Goal: Book appointment/travel/reservation

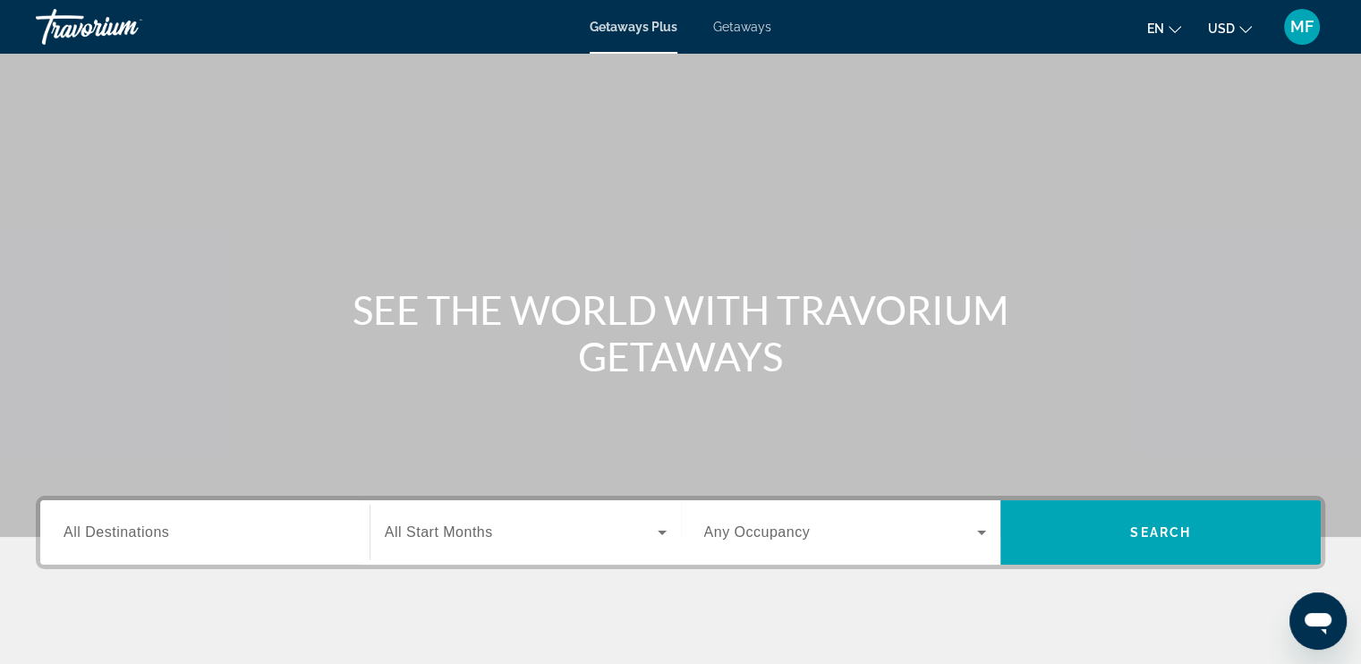
click at [145, 535] on span "All Destinations" at bounding box center [117, 531] width 106 height 15
click at [145, 535] on input "Destination All Destinations" at bounding box center [205, 533] width 283 height 21
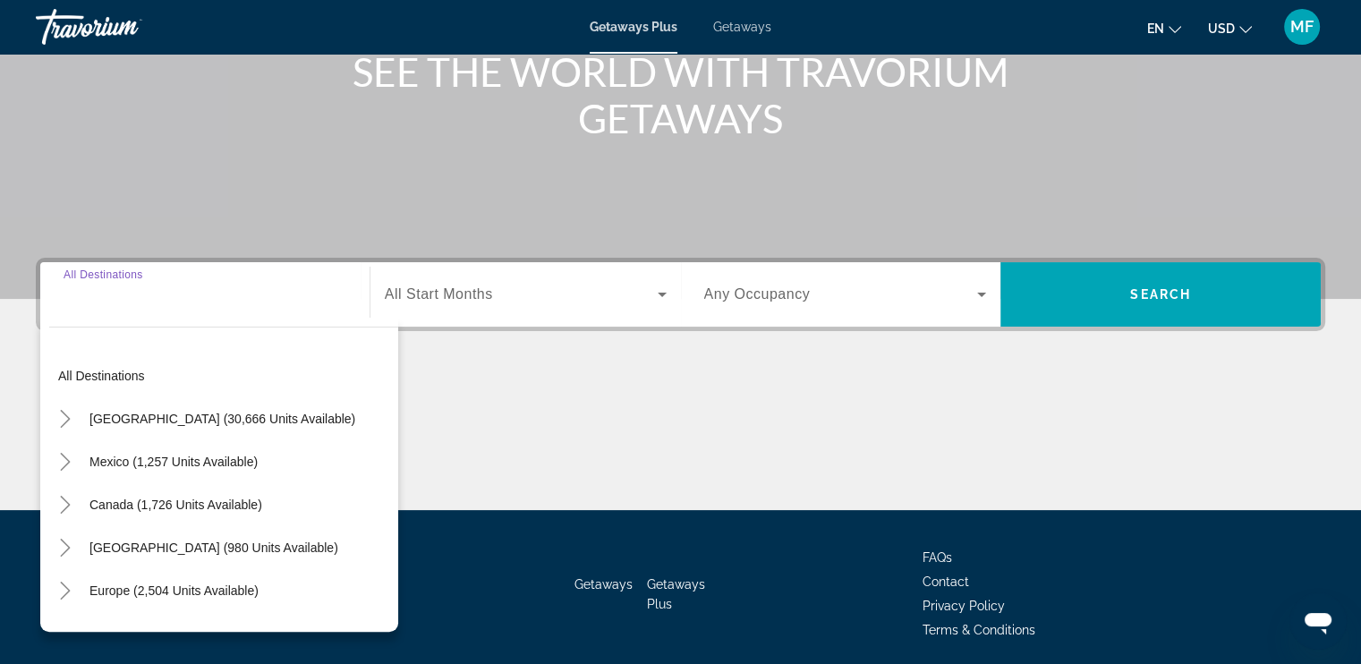
scroll to position [303, 0]
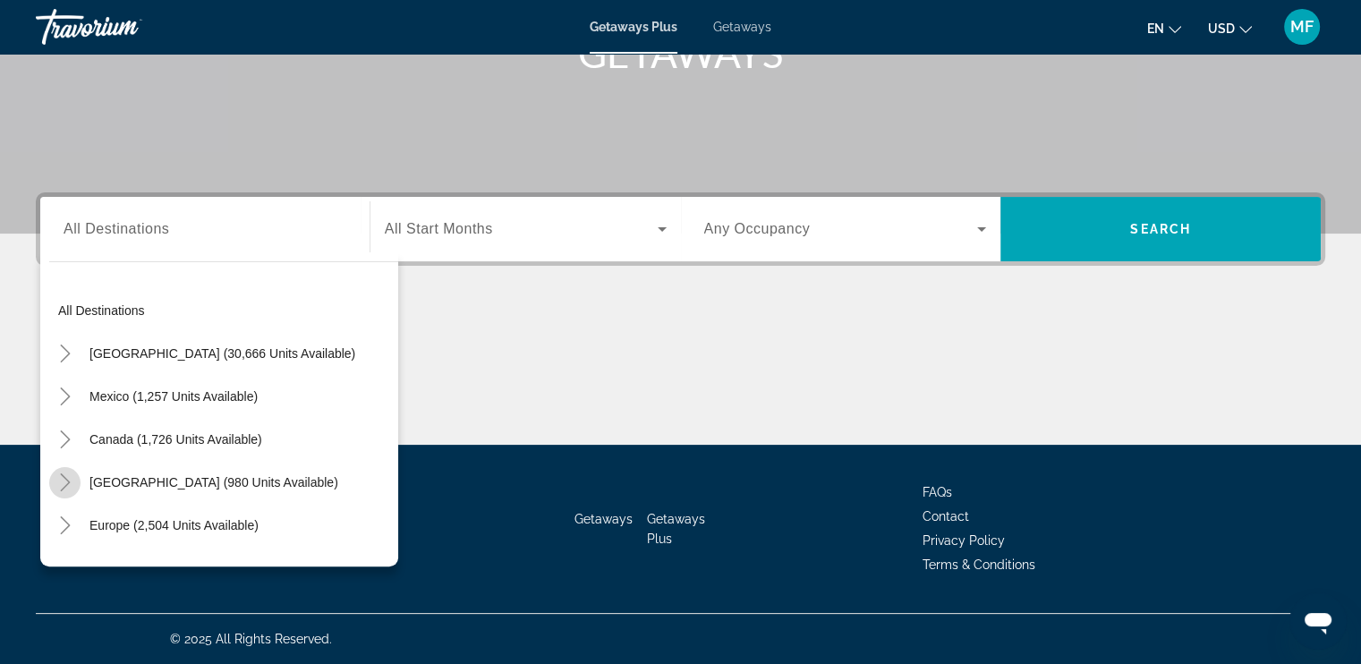
click at [67, 488] on icon "Toggle Caribbean & Atlantic Islands (980 units available)" at bounding box center [65, 482] width 18 height 18
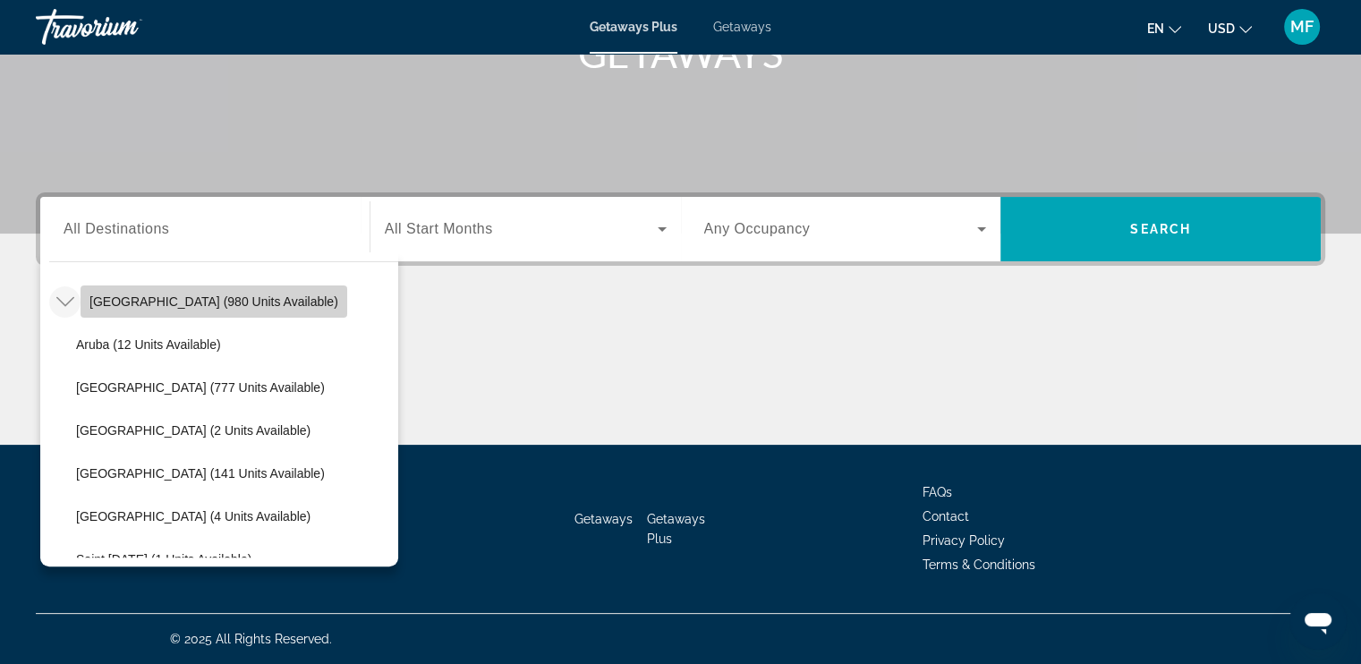
click at [332, 301] on span "[GEOGRAPHIC_DATA] (980 units available)" at bounding box center [213, 301] width 249 height 14
type input "**********"
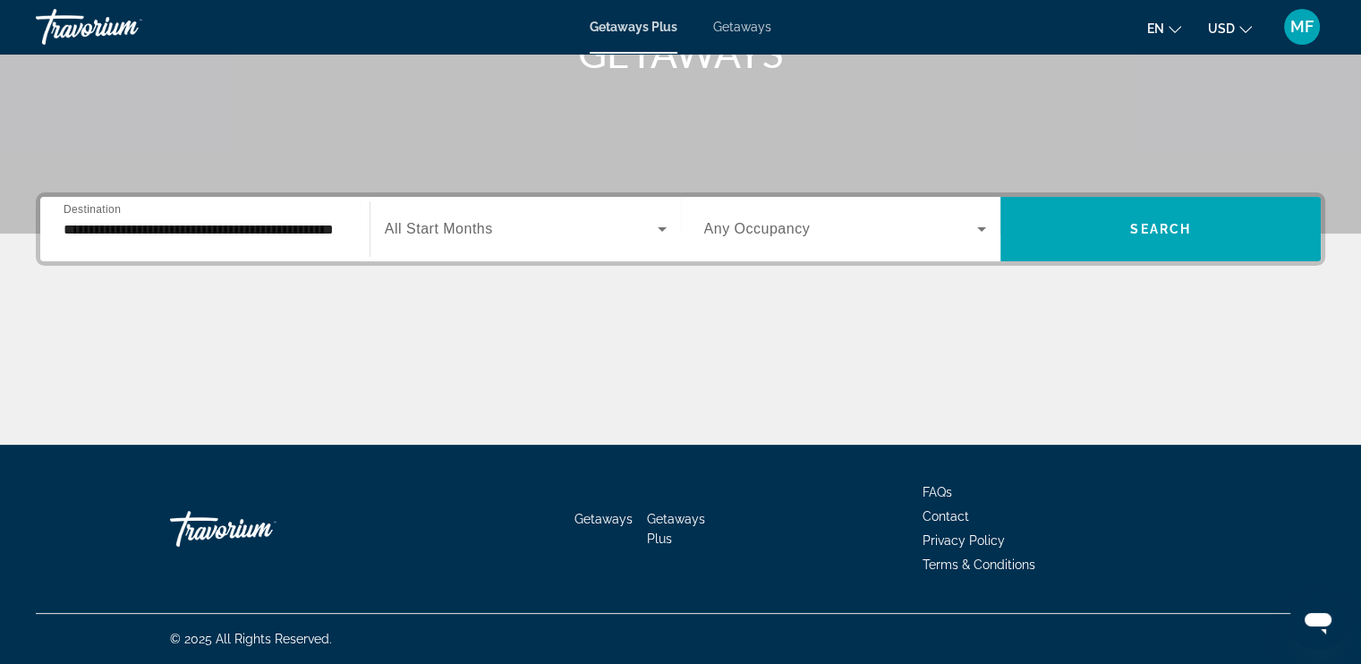
click at [474, 226] on span "All Start Months" at bounding box center [439, 228] width 108 height 15
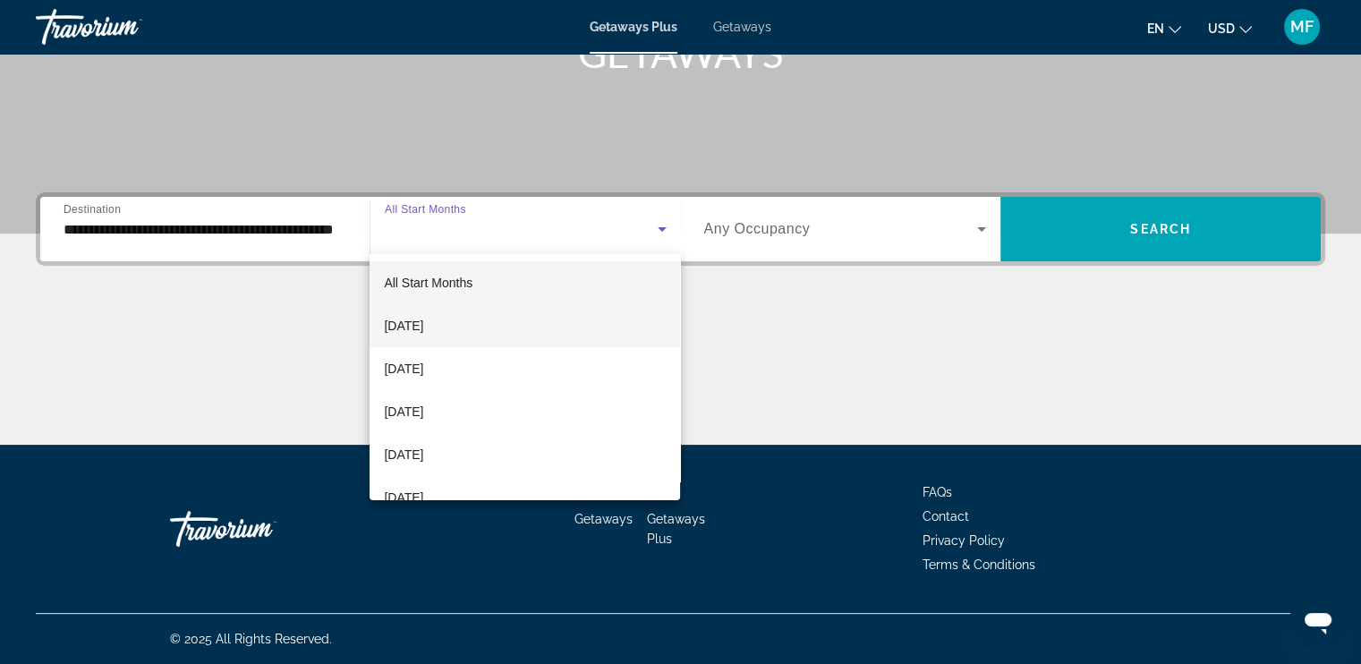
click at [423, 330] on span "[DATE]" at bounding box center [403, 325] width 39 height 21
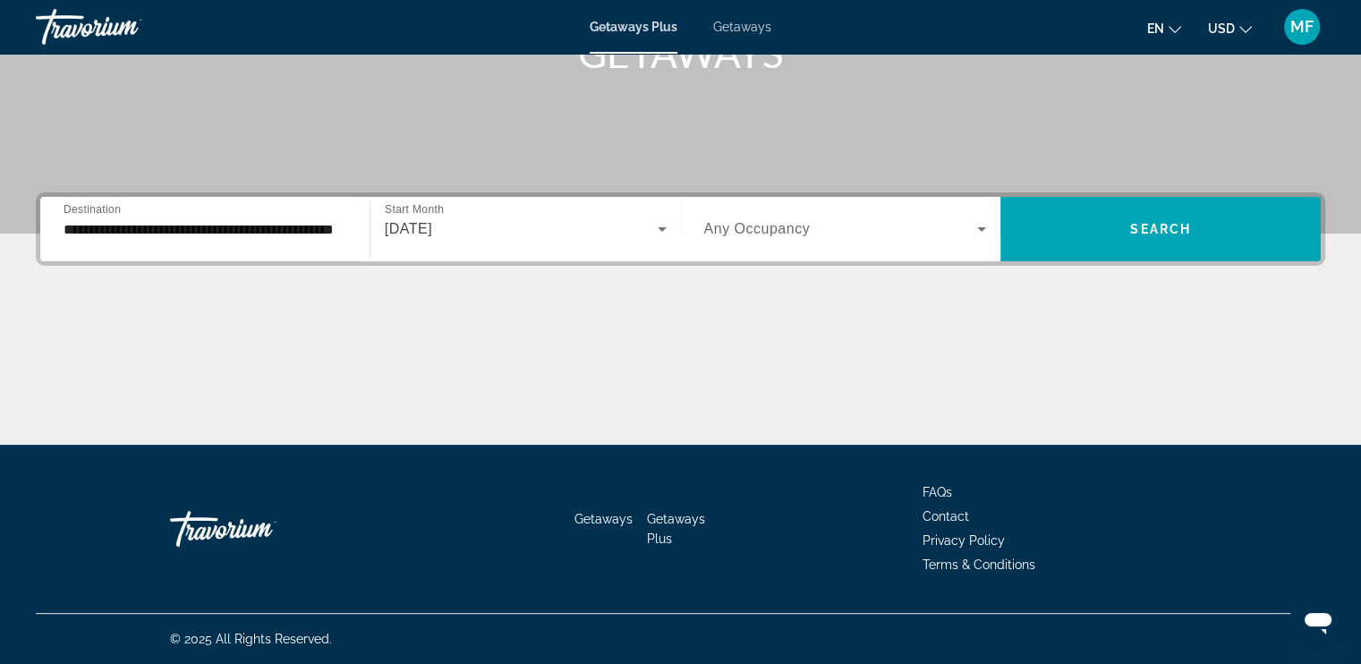
click at [740, 221] on span "Any Occupancy" at bounding box center [757, 228] width 106 height 15
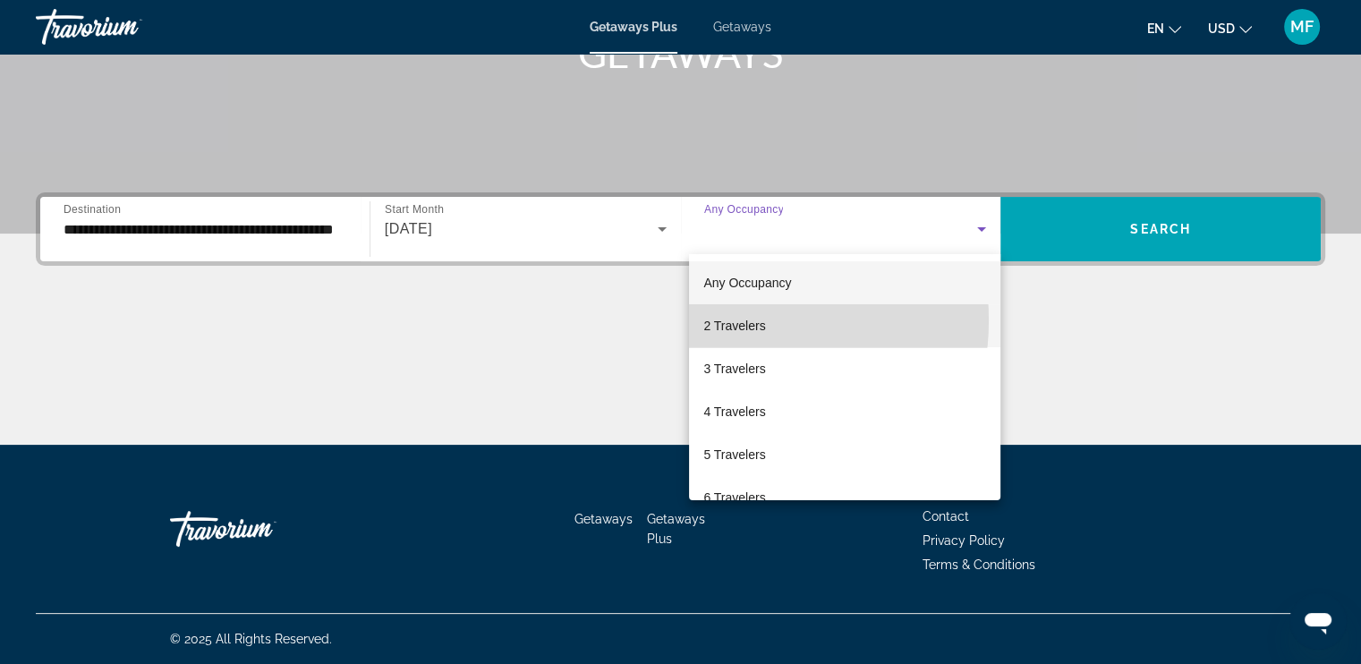
click at [732, 320] on span "2 Travelers" at bounding box center [734, 325] width 62 height 21
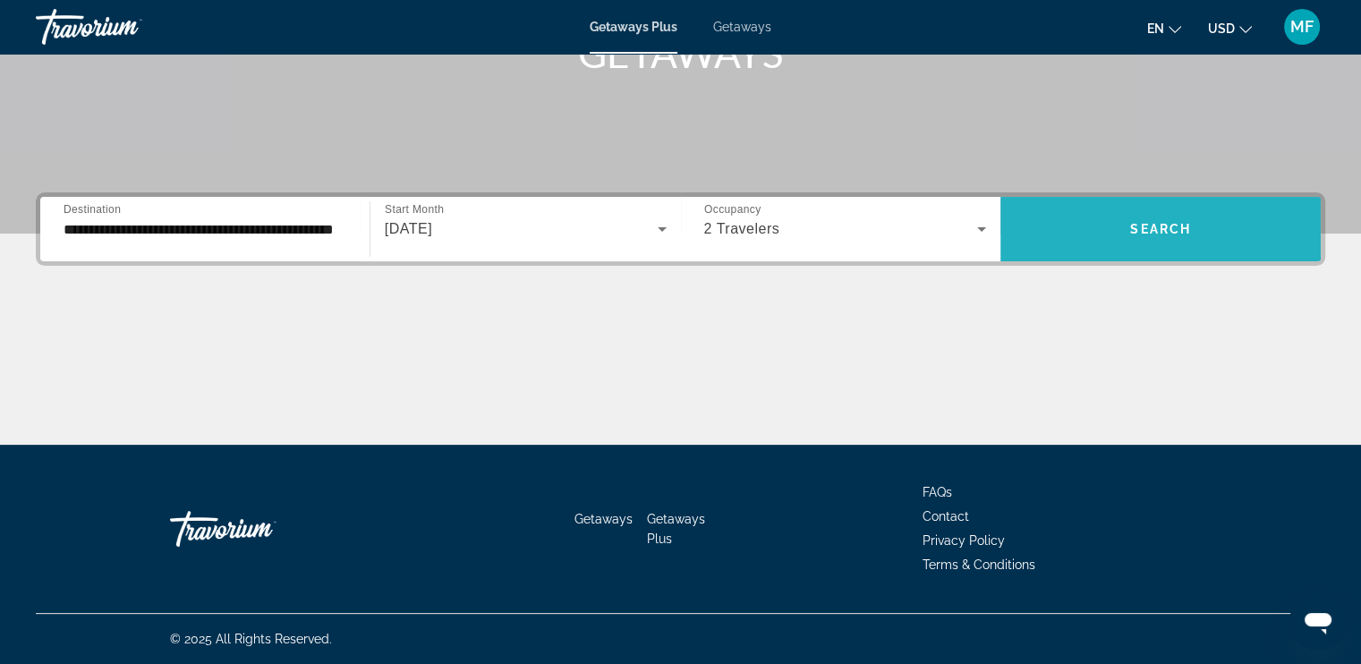
click at [1142, 228] on span "Search" at bounding box center [1160, 229] width 61 height 14
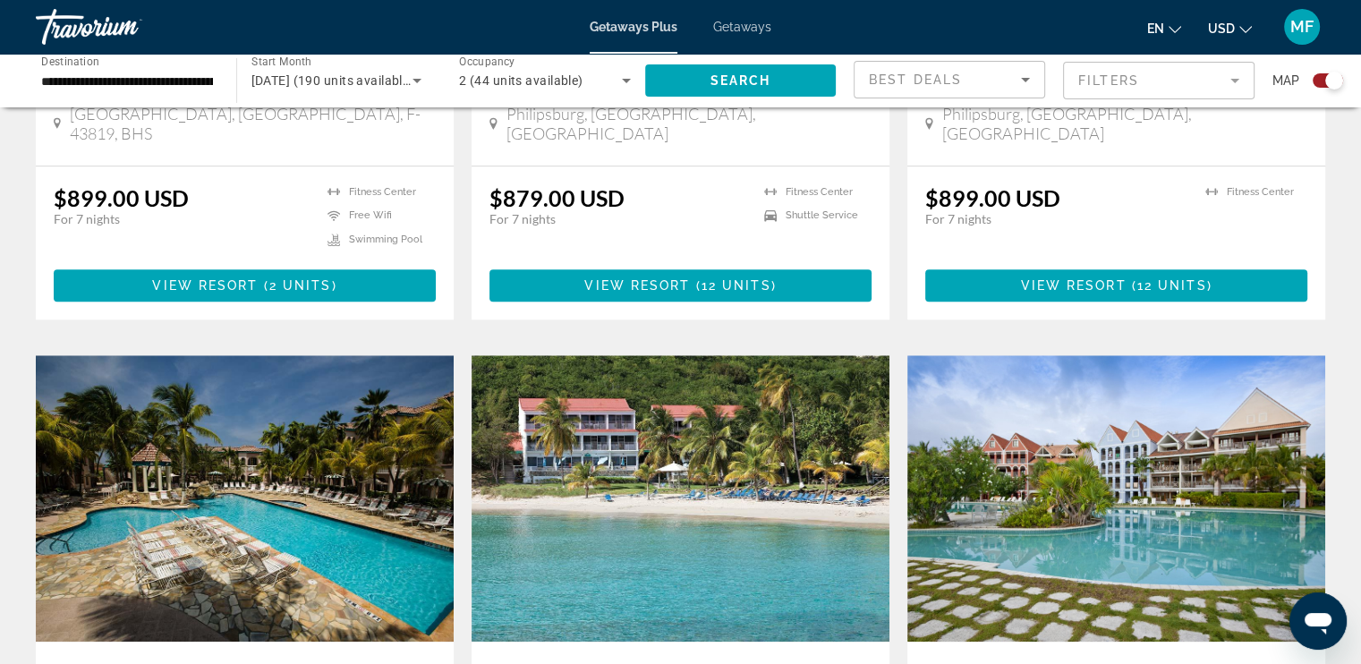
scroll to position [1622, 0]
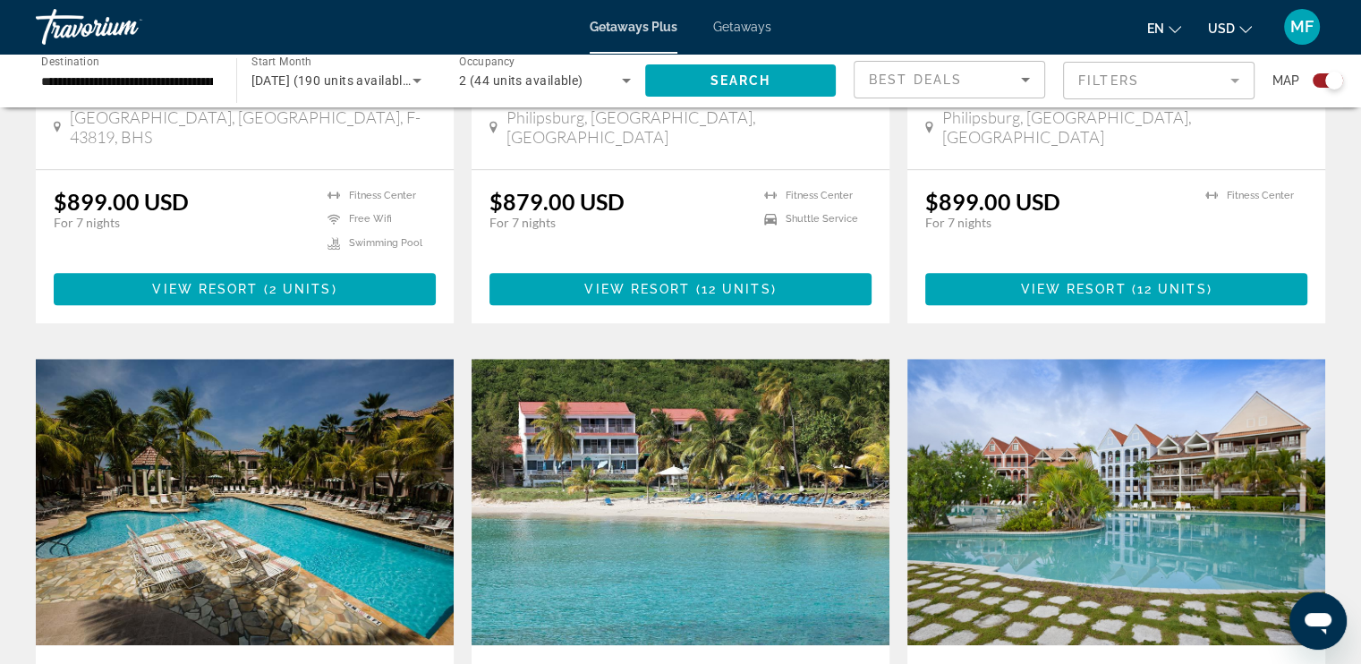
click at [1117, 90] on mat-form-field "Filters" at bounding box center [1158, 81] width 191 height 38
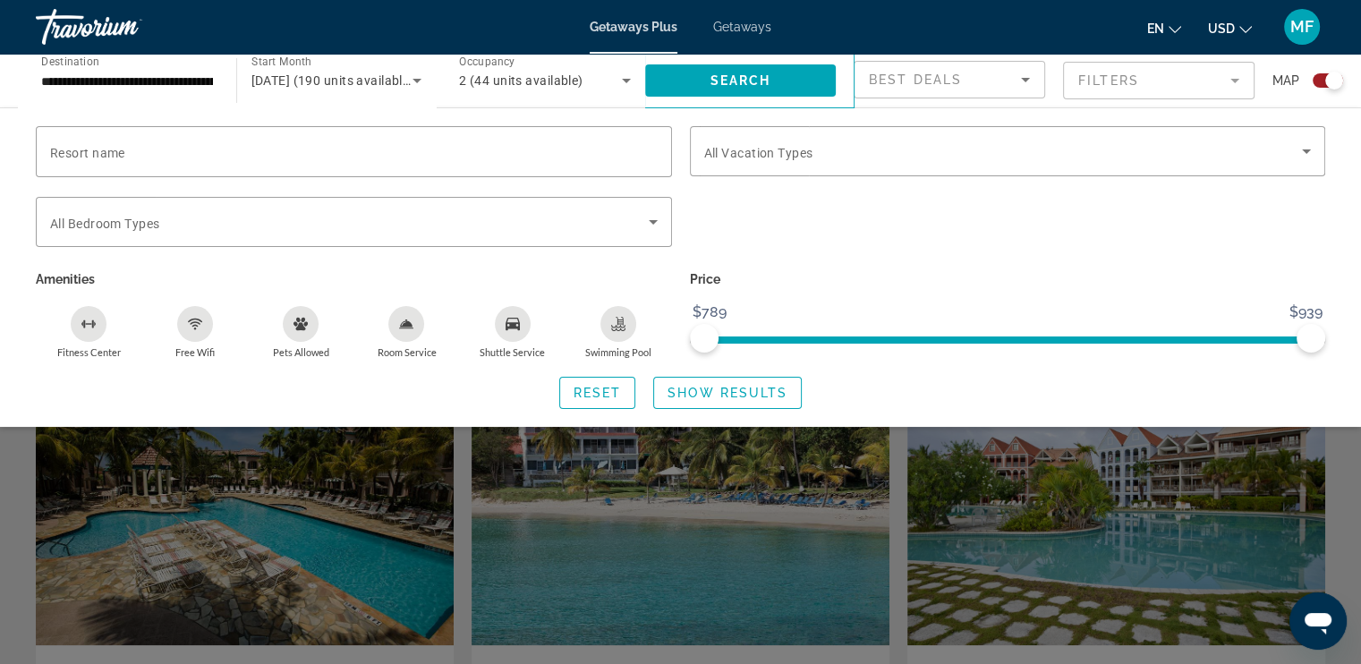
click at [940, 91] on div "Best Deals" at bounding box center [949, 87] width 161 height 50
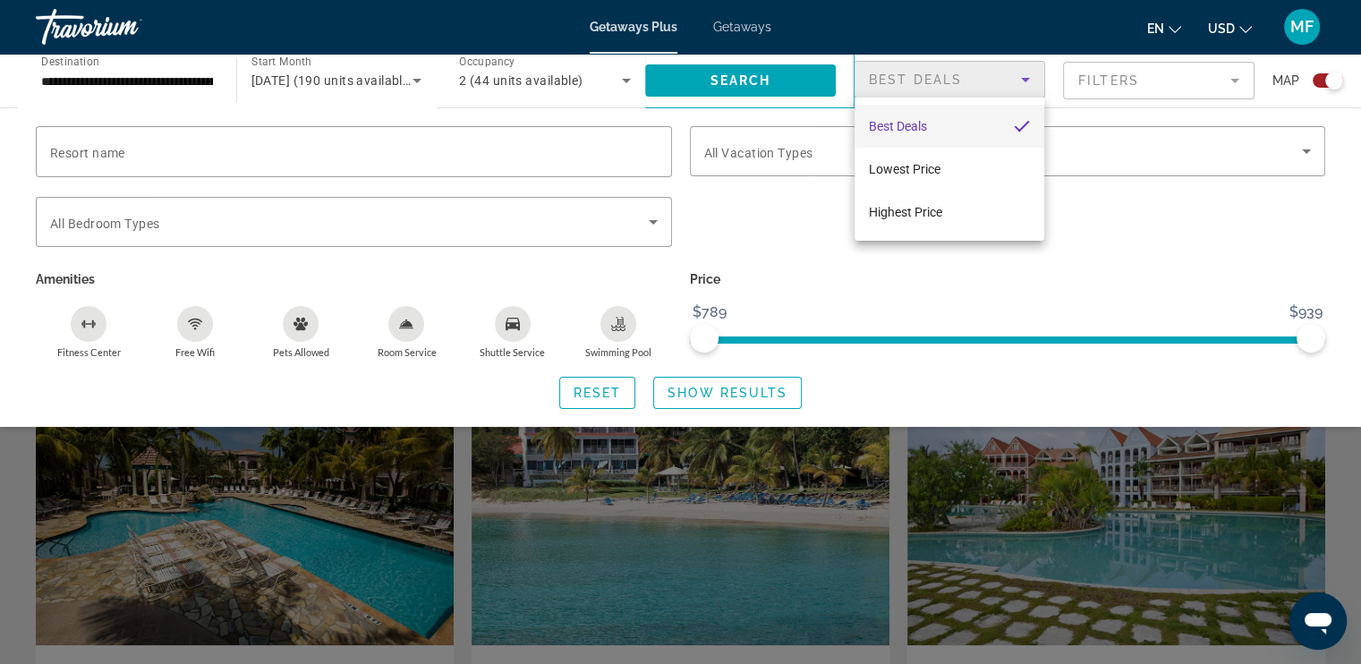
click at [1076, 287] on div at bounding box center [680, 332] width 1361 height 664
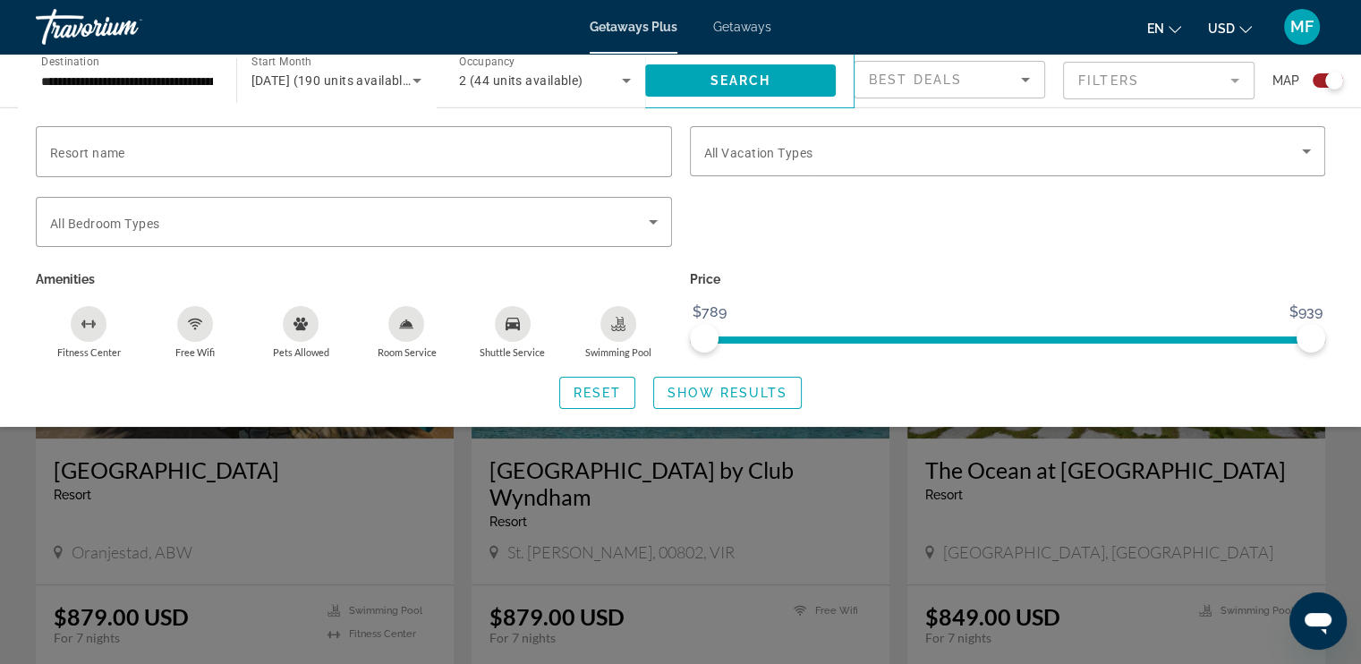
scroll to position [1833, 0]
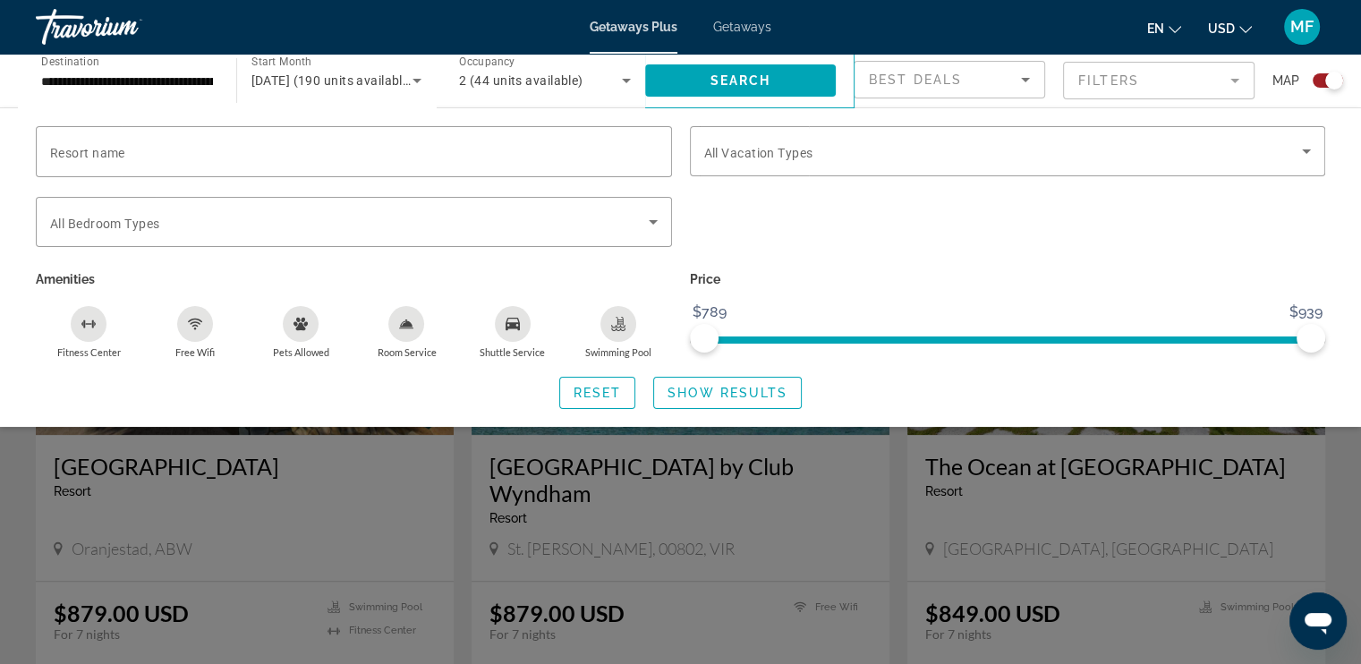
click at [1346, 217] on div "Resort name Vacation Types All Vacation Types Bedroom Types All Bedroom Types A…" at bounding box center [680, 267] width 1361 height 283
click at [766, 396] on span "Show Results" at bounding box center [728, 393] width 120 height 14
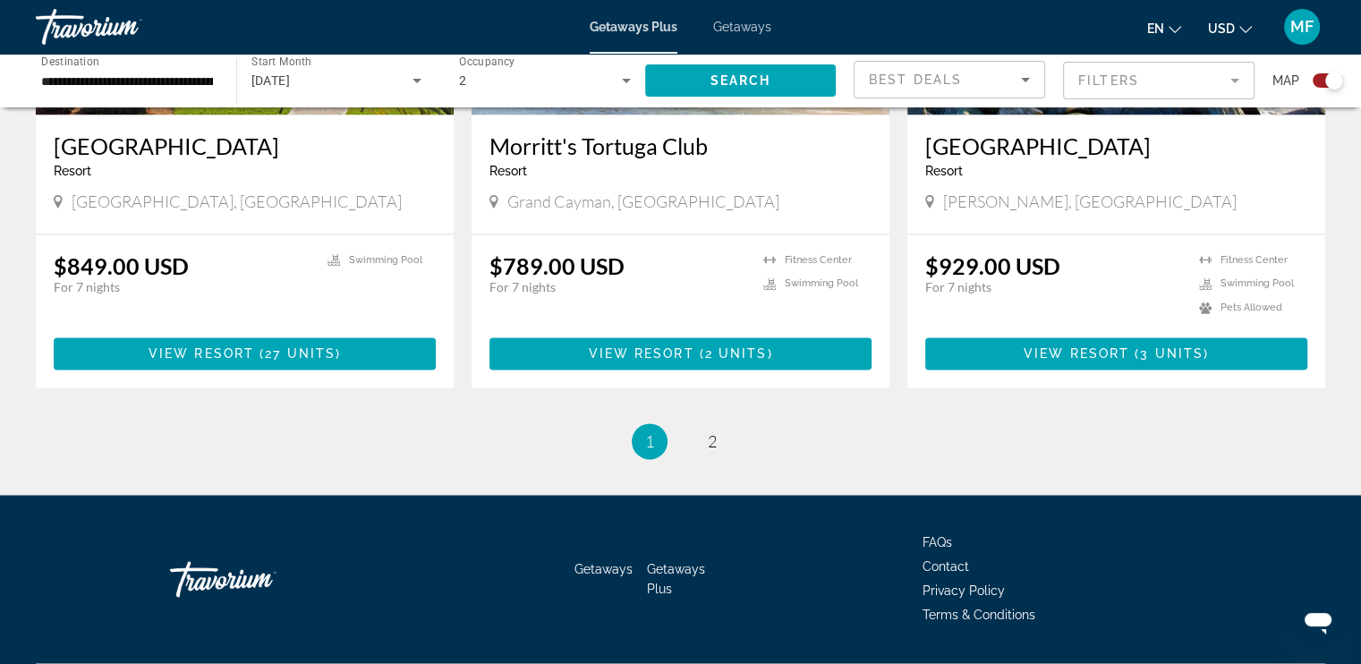
scroll to position [2779, 0]
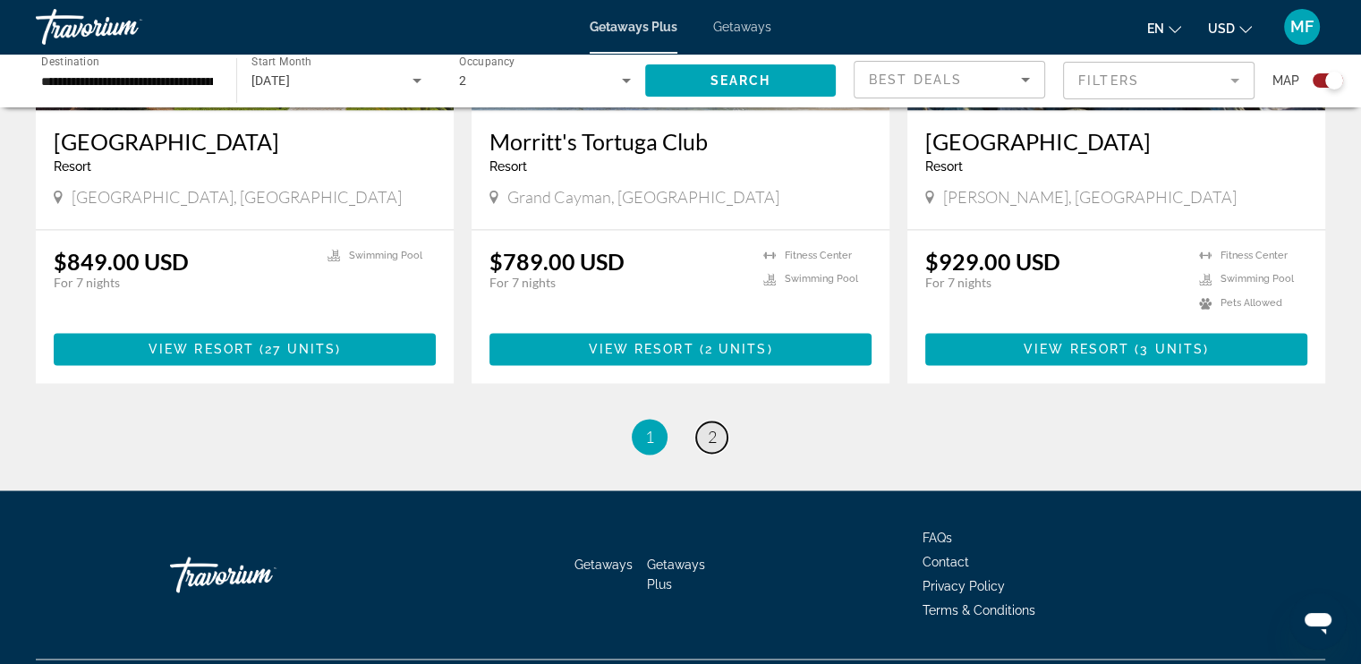
click at [710, 427] on span "2" at bounding box center [712, 437] width 9 height 20
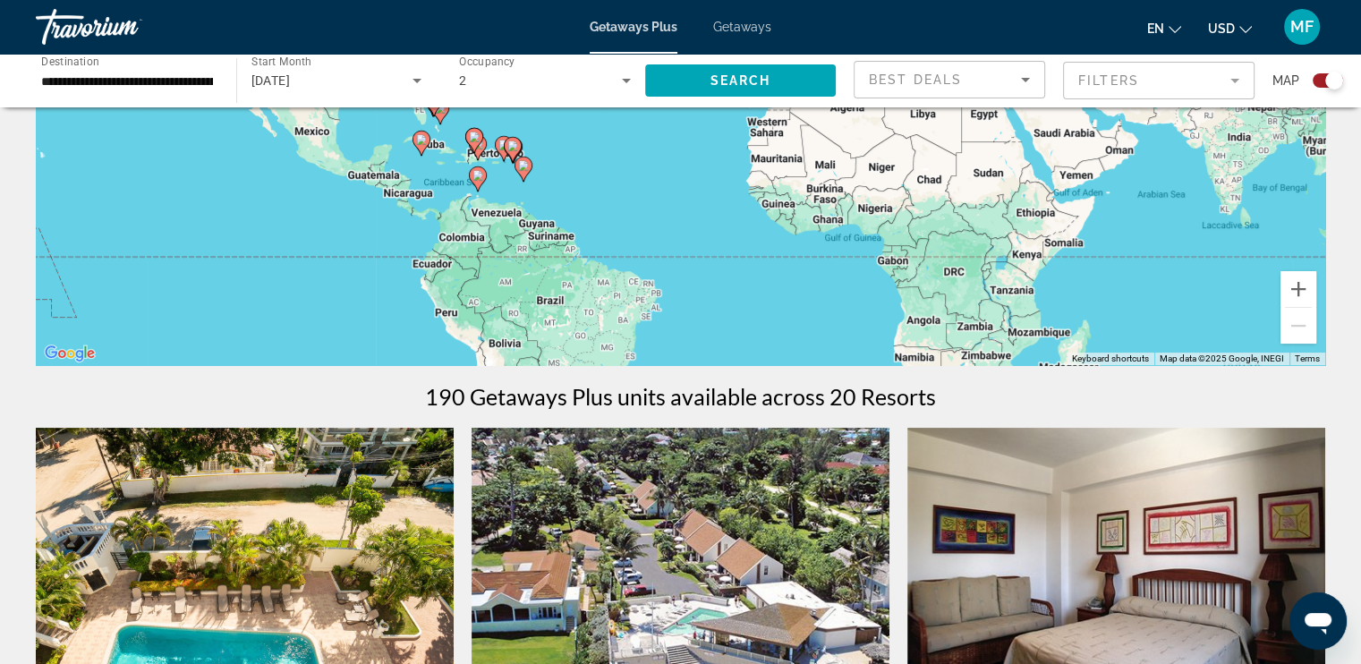
scroll to position [259, 0]
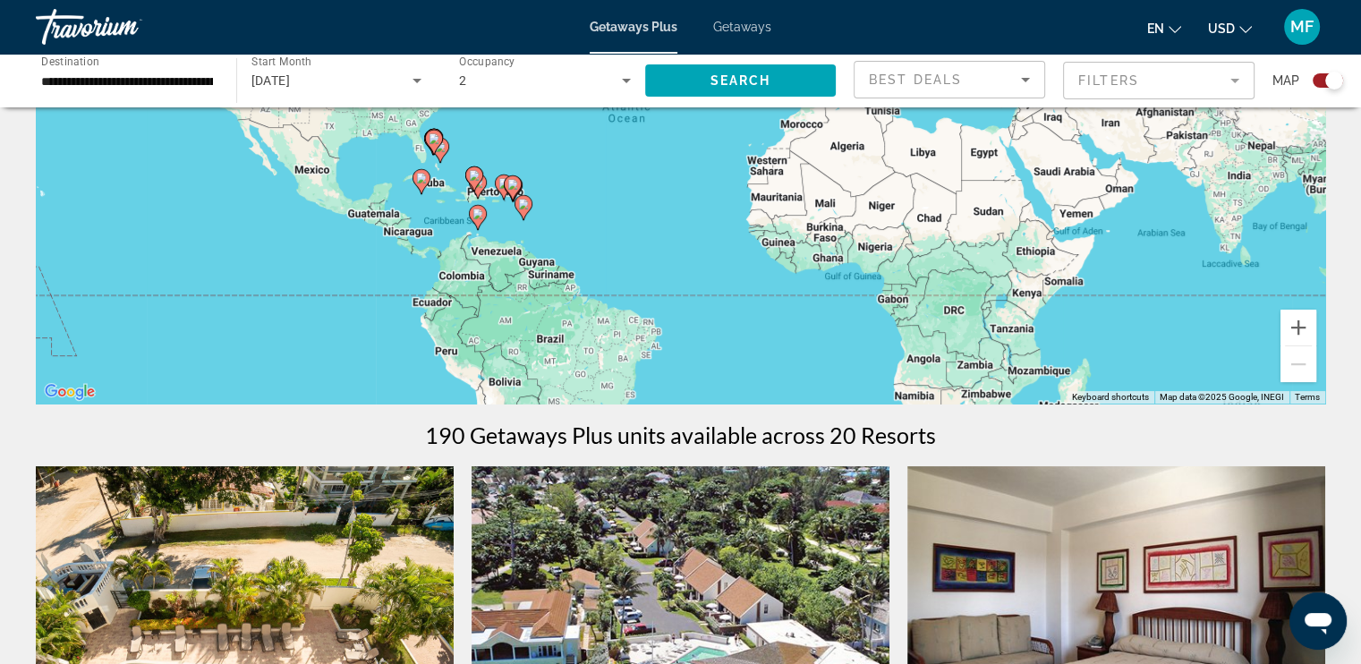
click at [313, 72] on div "[DATE]" at bounding box center [332, 80] width 162 height 21
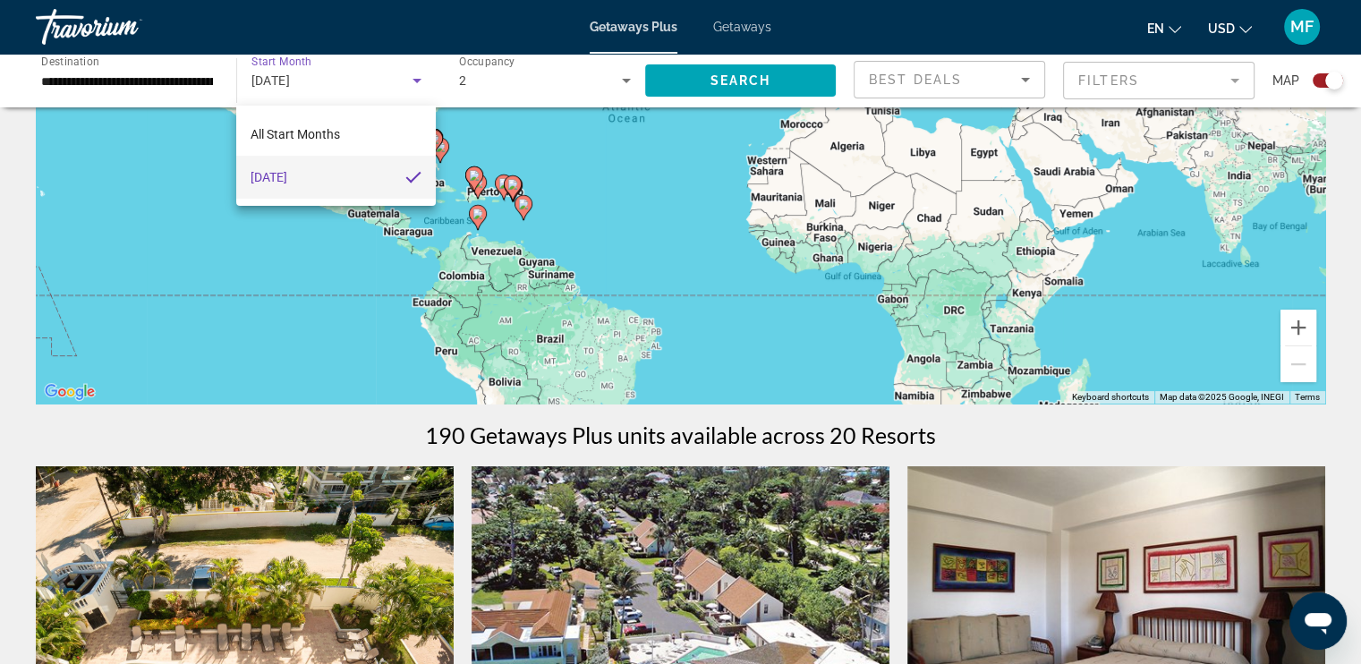
click at [418, 80] on div at bounding box center [680, 332] width 1361 height 664
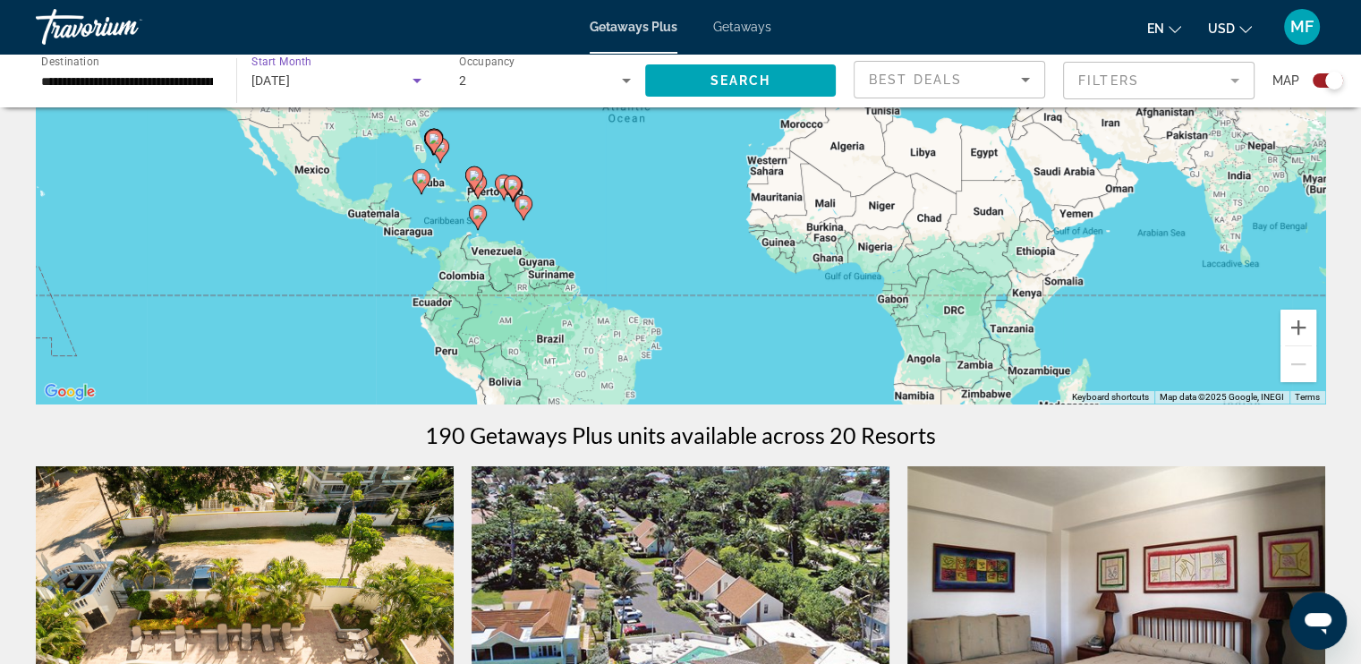
click at [418, 80] on icon "Search widget" at bounding box center [417, 81] width 9 height 4
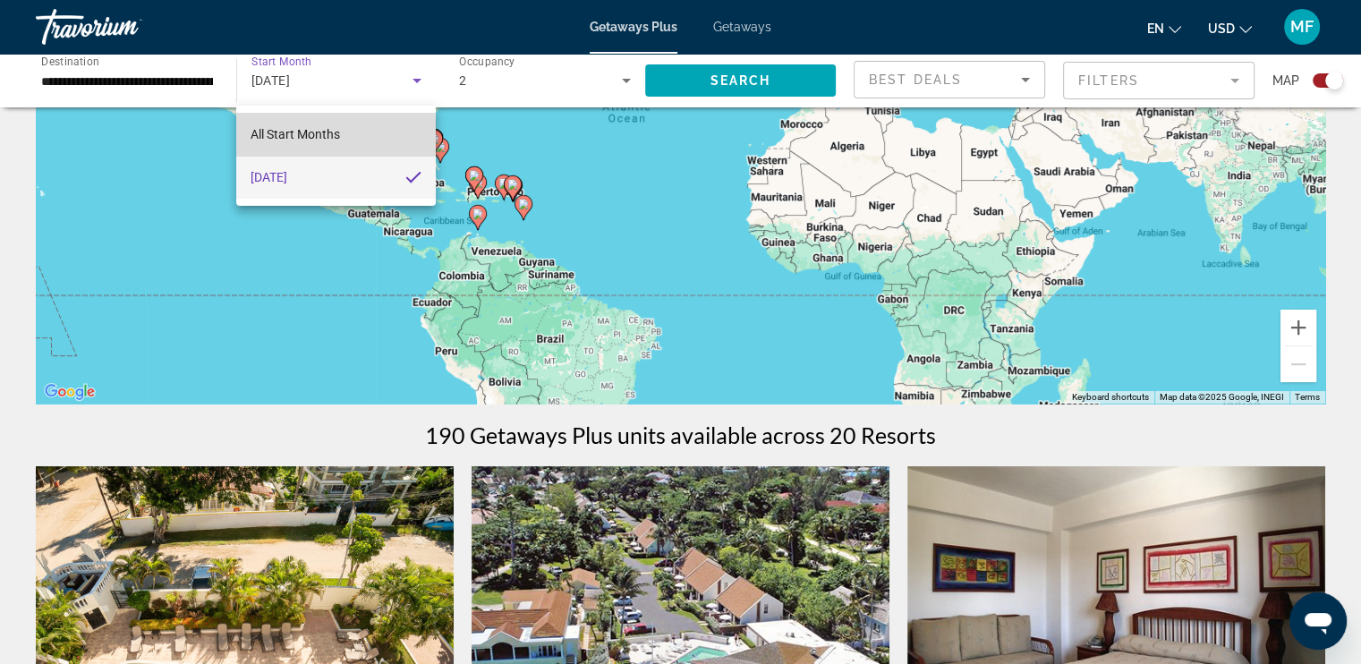
click at [311, 136] on span "All Start Months" at bounding box center [295, 134] width 89 height 14
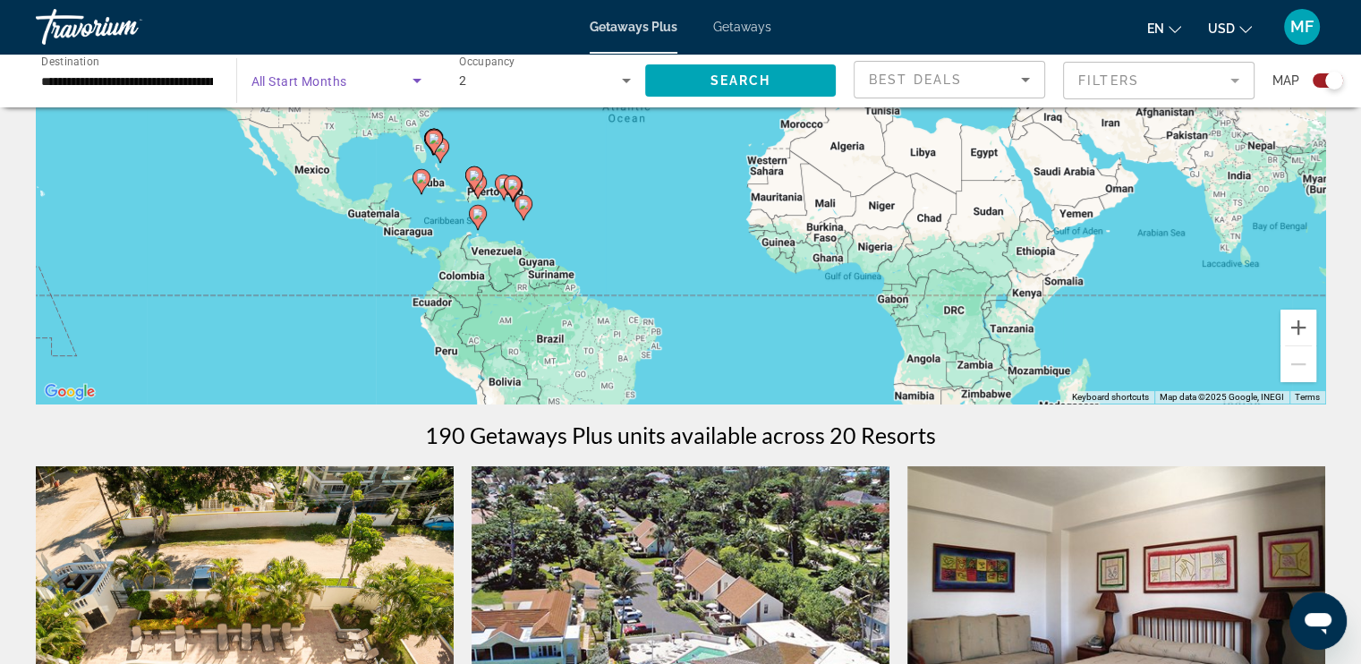
click at [415, 84] on icon "Search widget" at bounding box center [416, 80] width 21 height 21
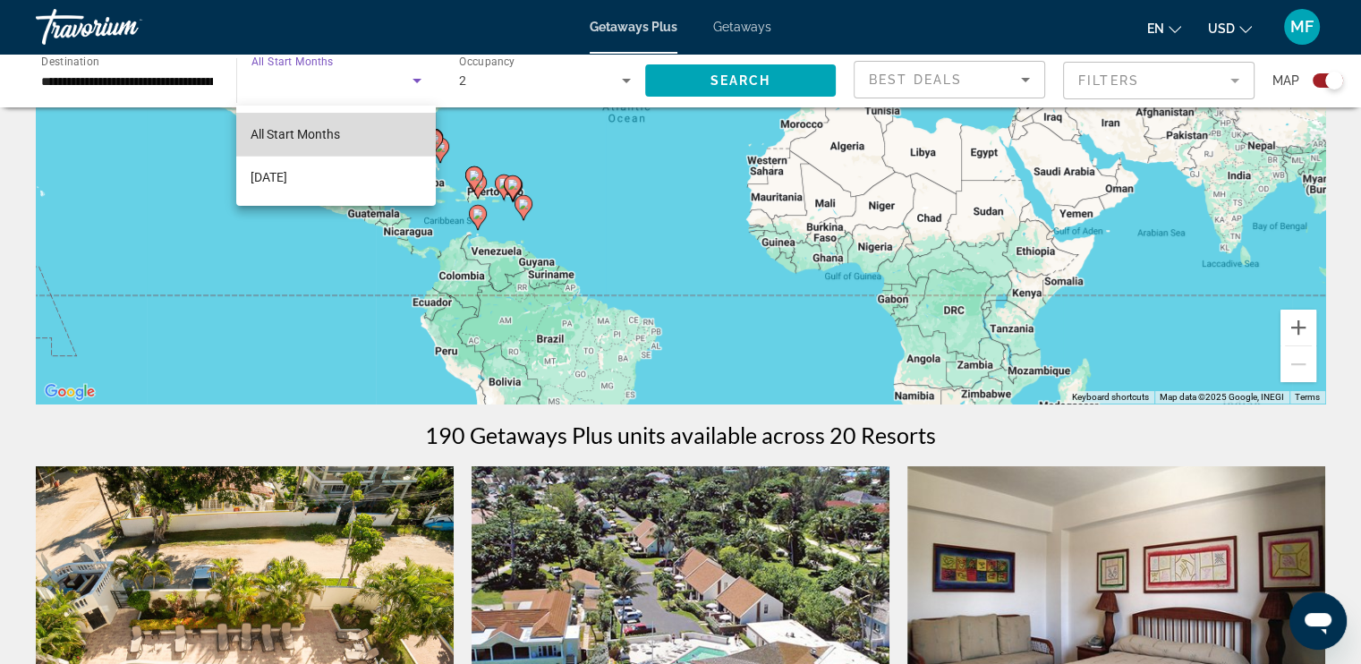
click at [326, 130] on span "All Start Months" at bounding box center [295, 134] width 89 height 14
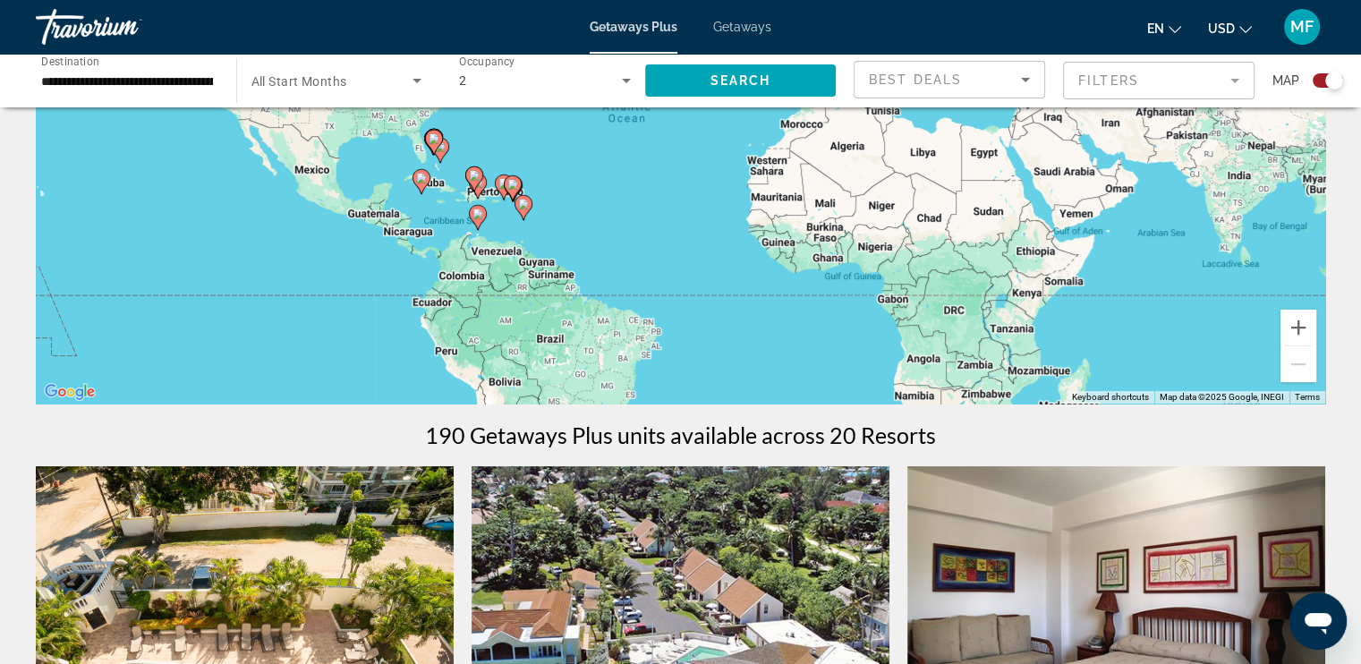
click at [736, 26] on span "Getaways" at bounding box center [742, 27] width 58 height 14
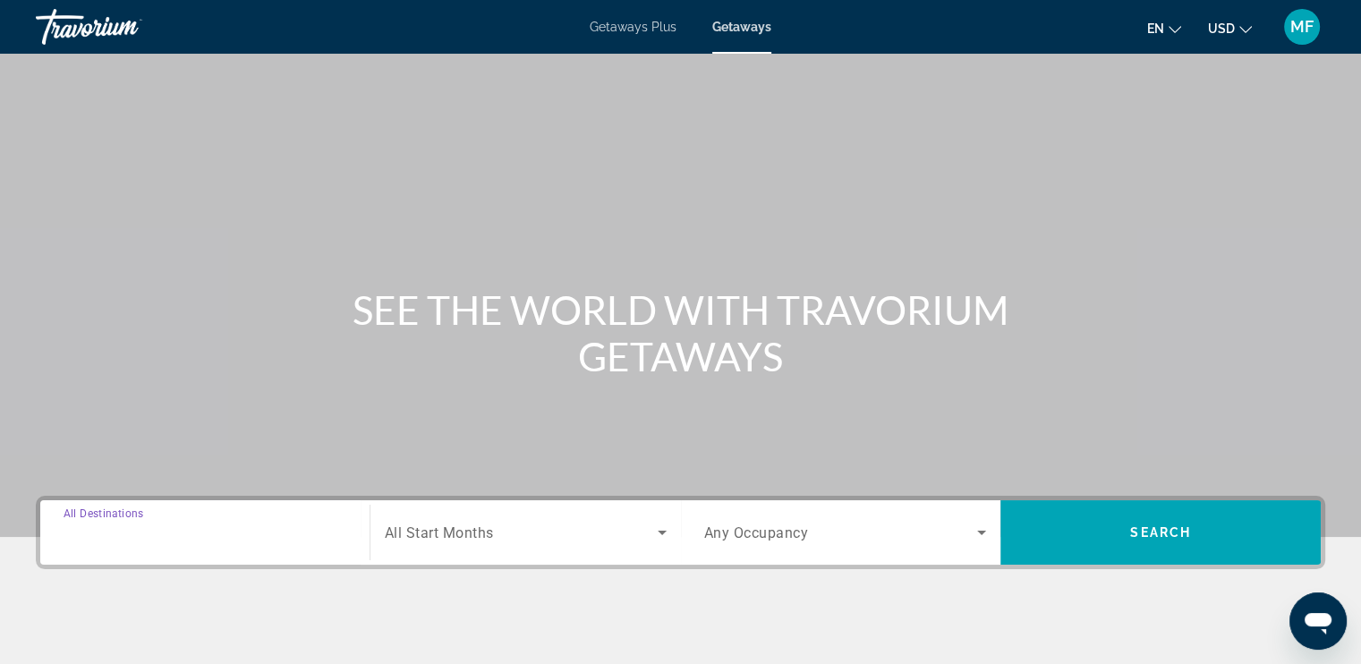
click at [233, 524] on input "Destination All Destinations" at bounding box center [205, 533] width 283 height 21
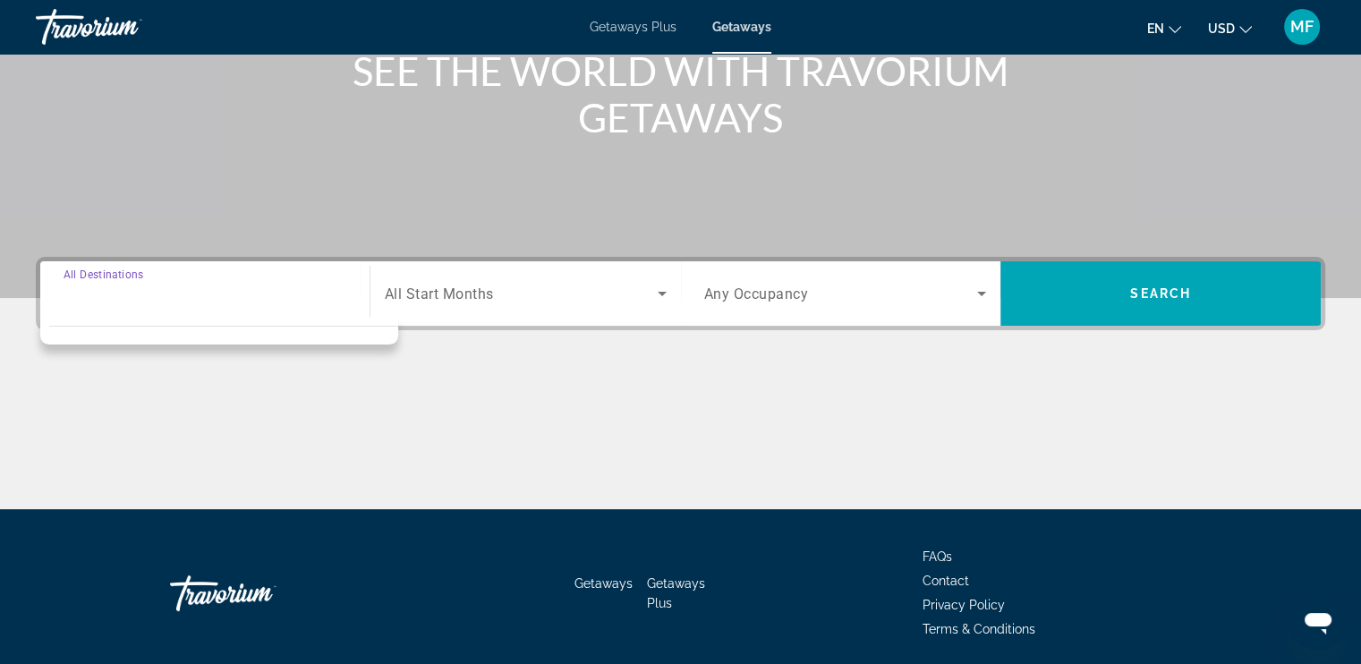
scroll to position [303, 0]
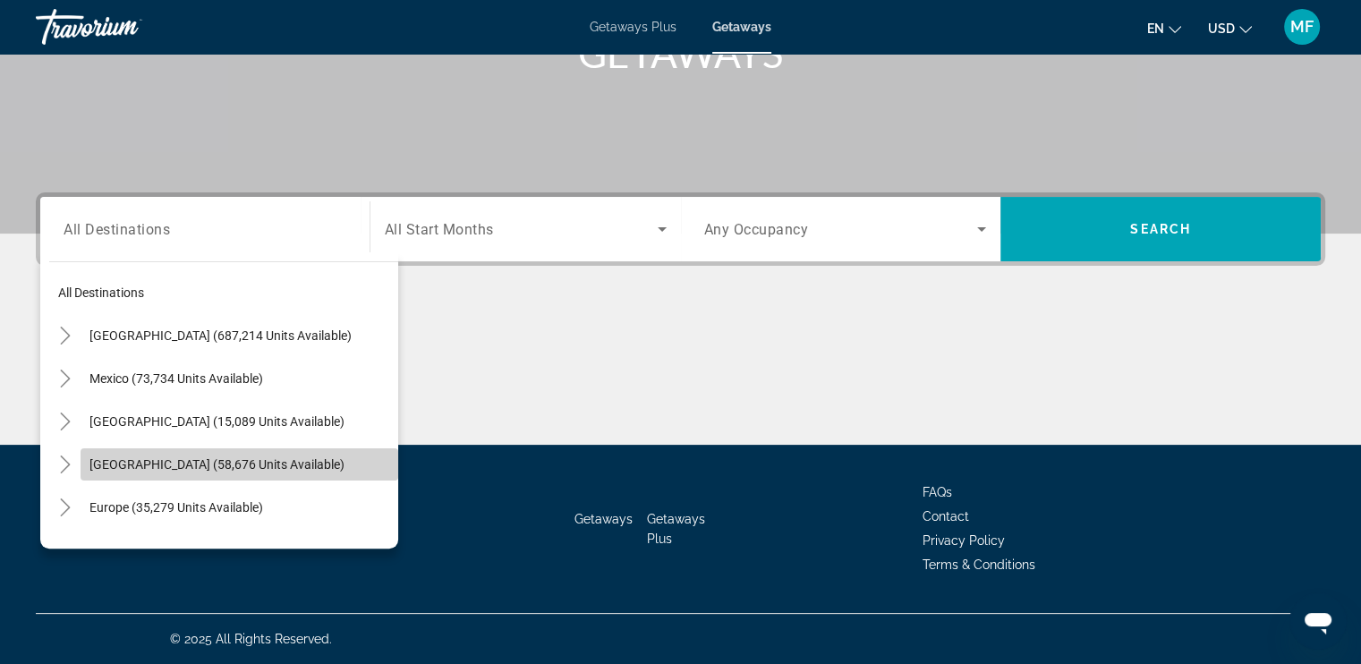
click at [262, 457] on span "[GEOGRAPHIC_DATA] (58,676 units available)" at bounding box center [216, 464] width 255 height 14
type input "**********"
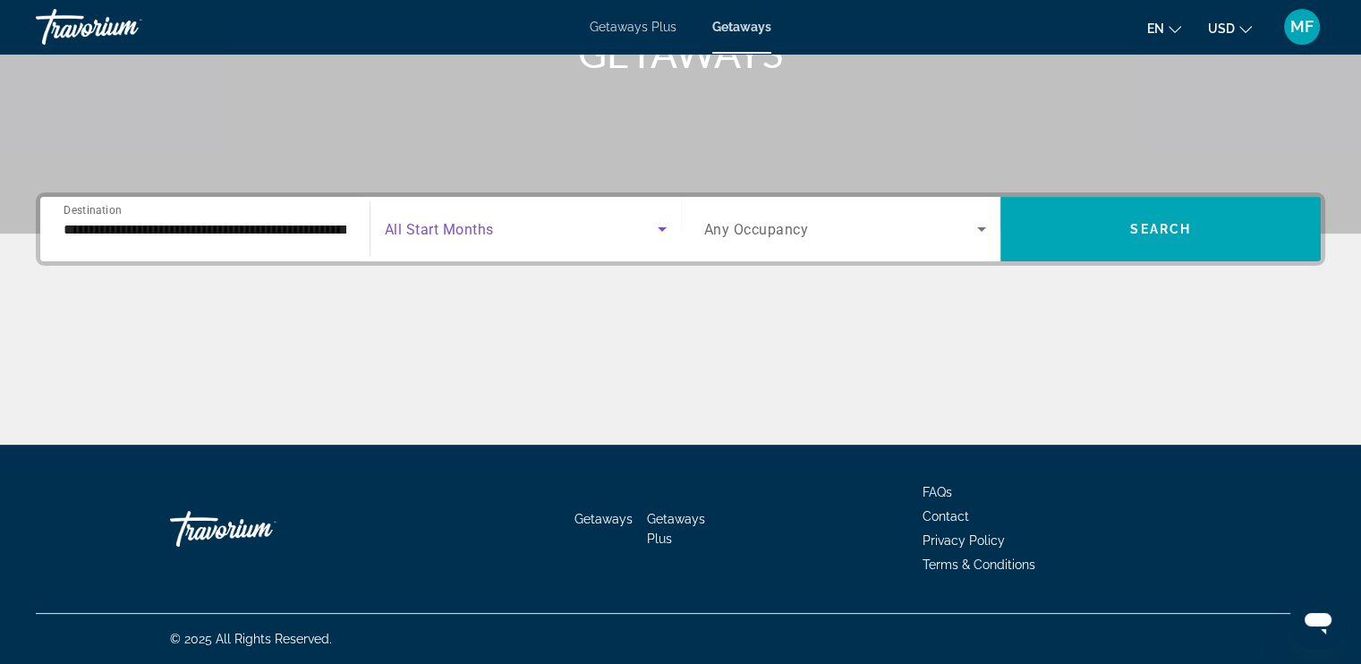
click at [521, 228] on span "Search widget" at bounding box center [521, 228] width 273 height 21
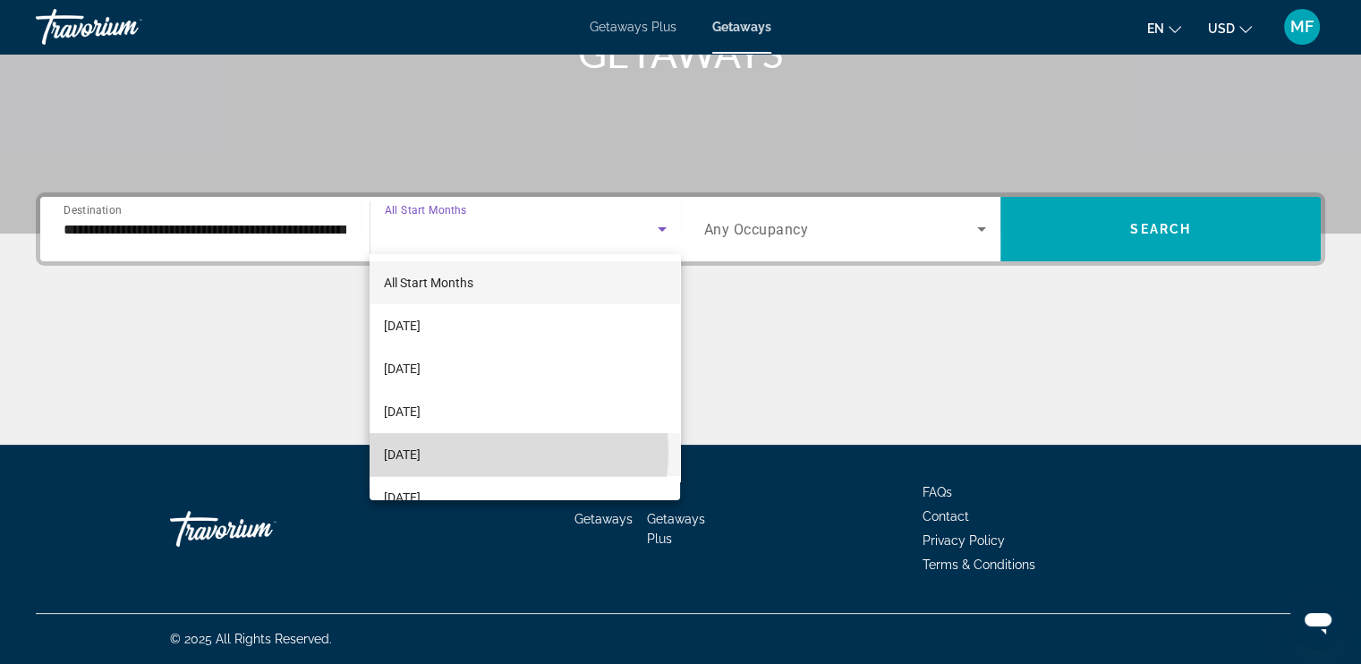
click at [484, 452] on mat-option "[DATE]" at bounding box center [525, 454] width 311 height 43
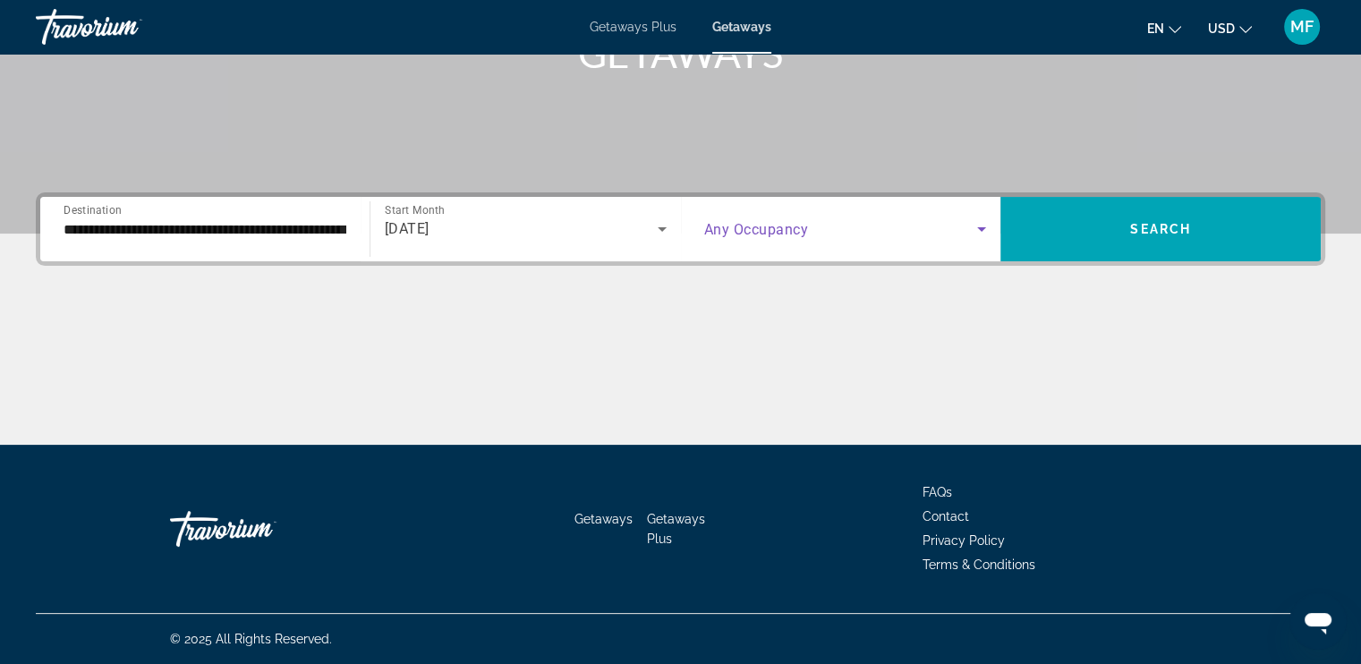
click at [838, 228] on span "Search widget" at bounding box center [841, 228] width 274 height 21
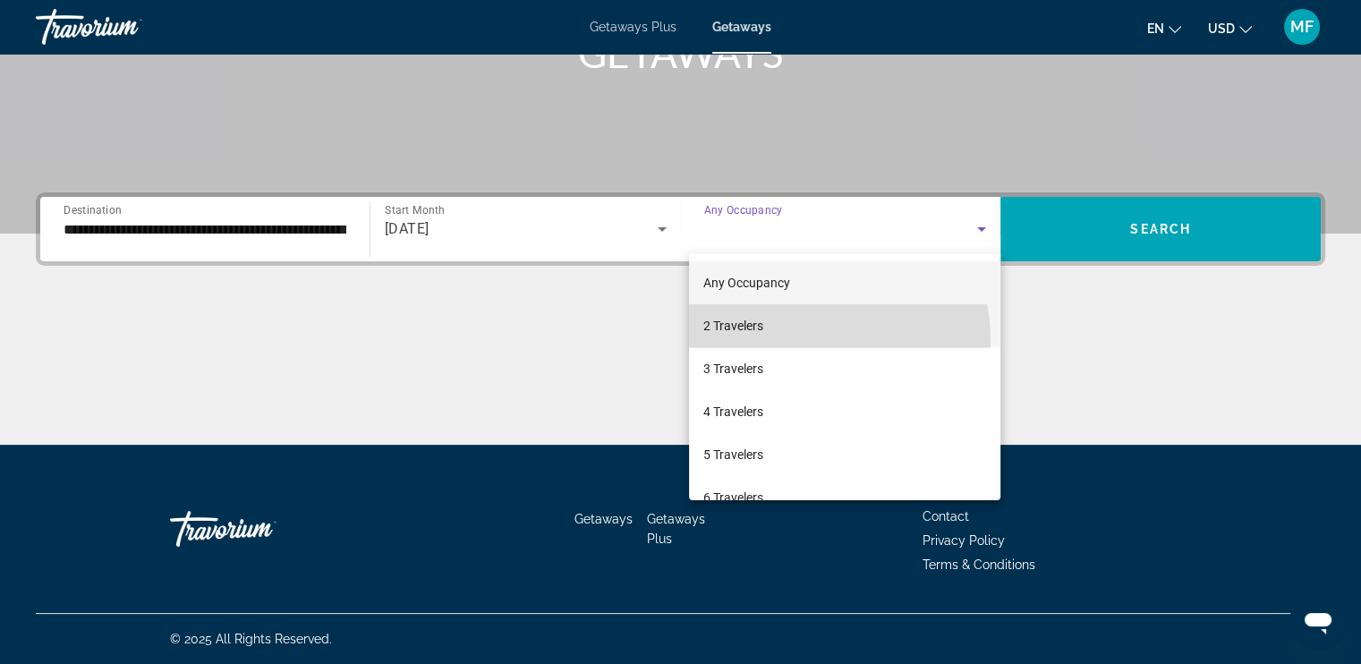
click at [804, 340] on mat-option "2 Travelers" at bounding box center [844, 325] width 311 height 43
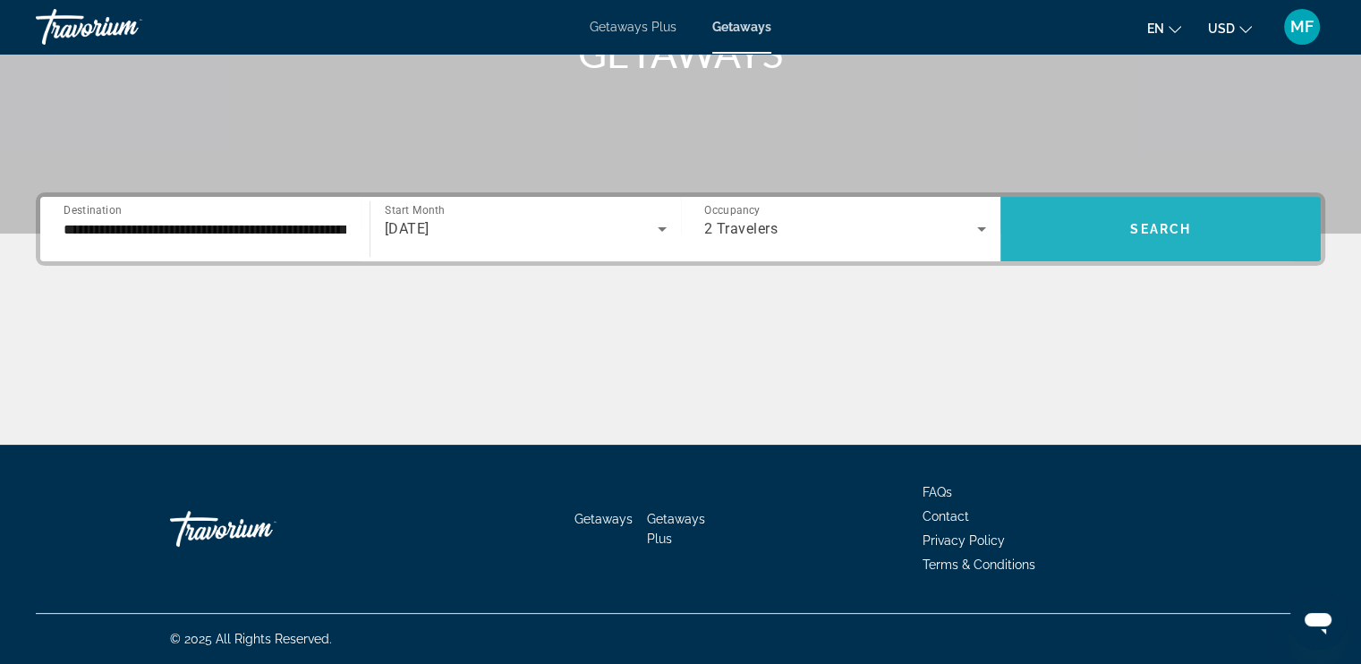
click at [1081, 225] on span "Search widget" at bounding box center [1160, 229] width 320 height 43
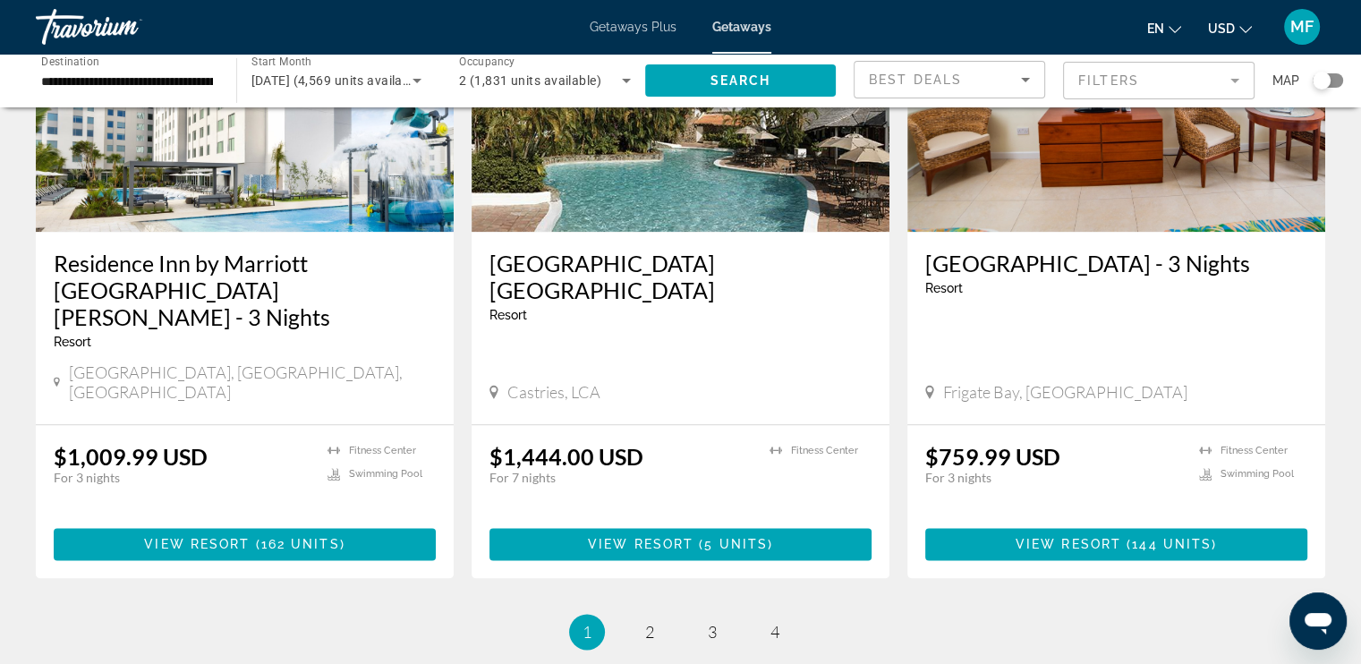
scroll to position [2083, 0]
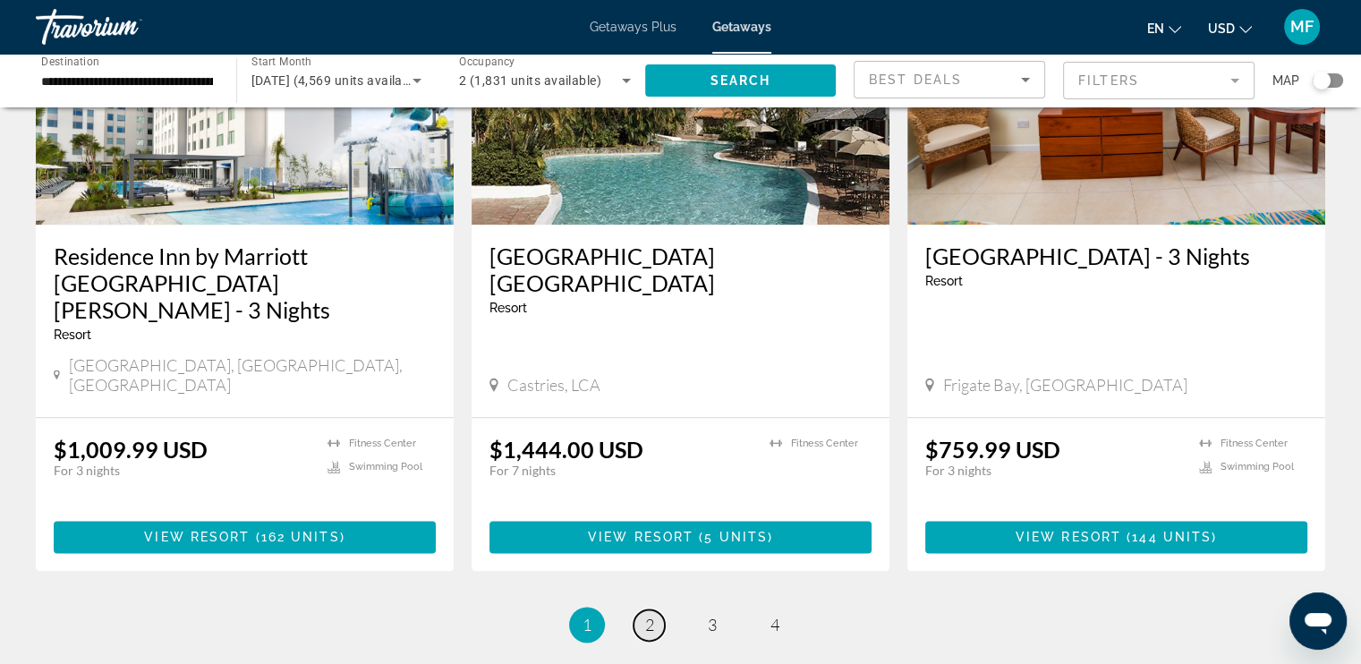
click at [649, 615] on span "2" at bounding box center [649, 625] width 9 height 20
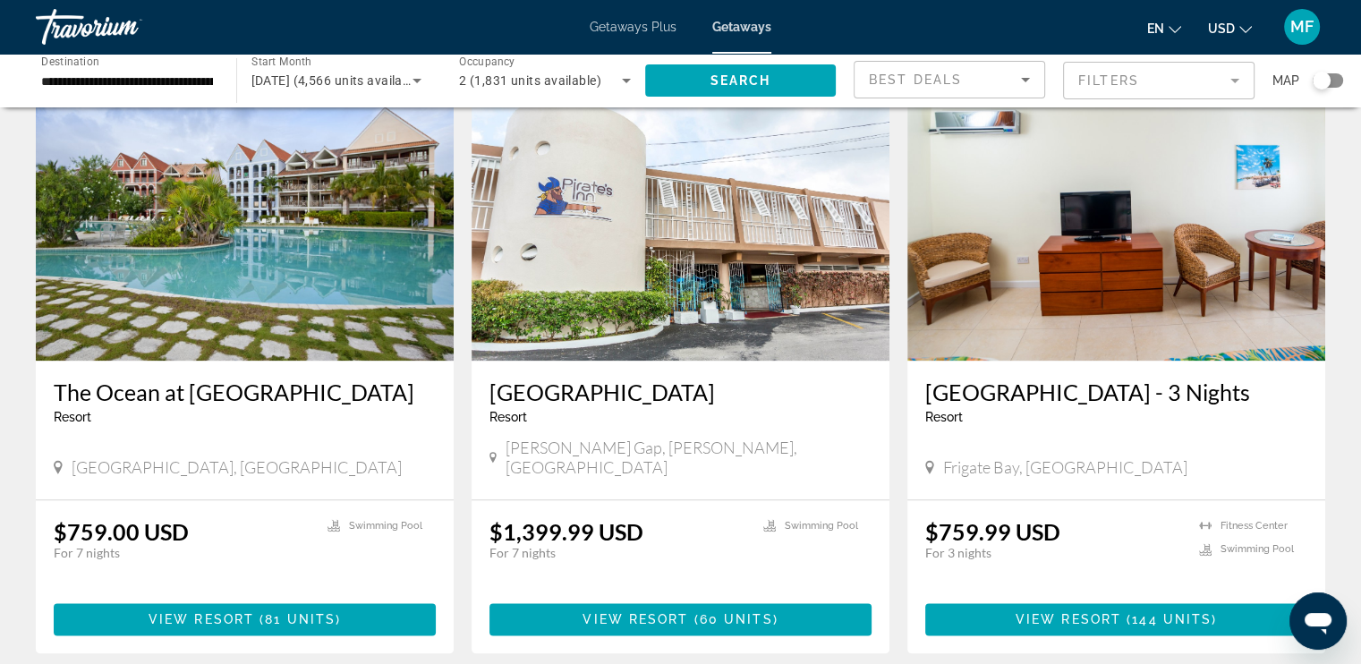
scroll to position [2051, 0]
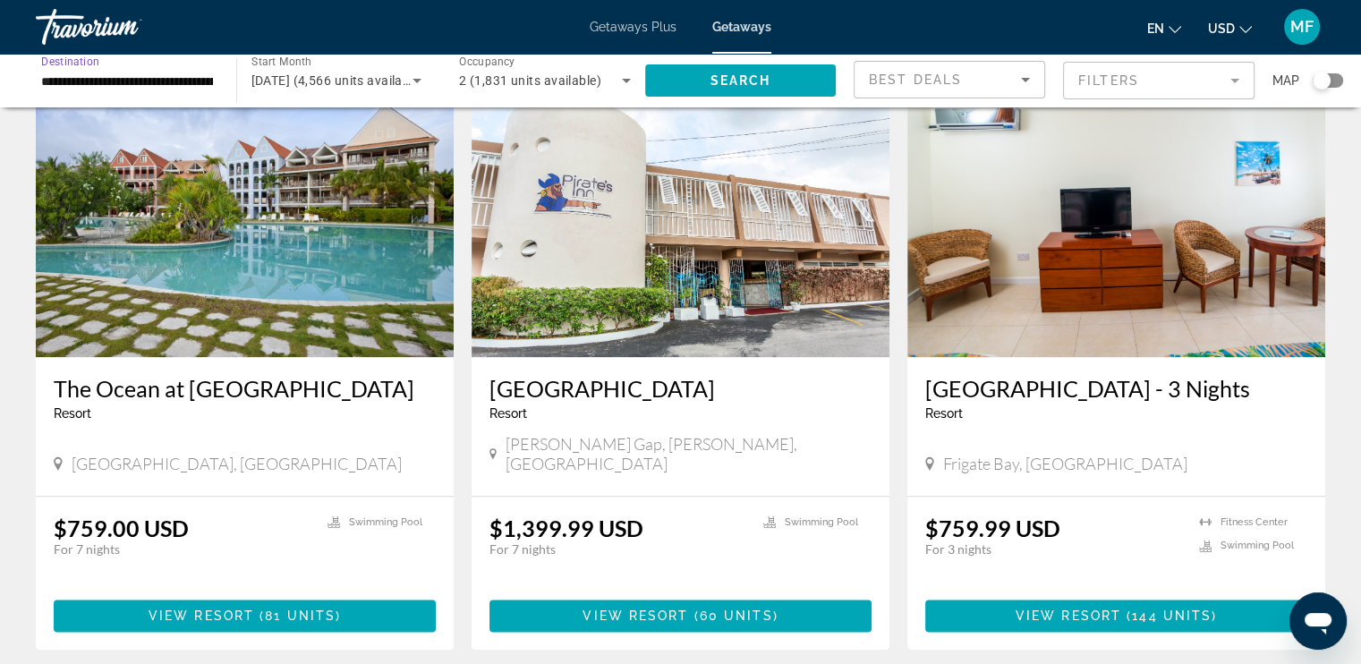
click at [153, 74] on input "**********" at bounding box center [127, 81] width 172 height 21
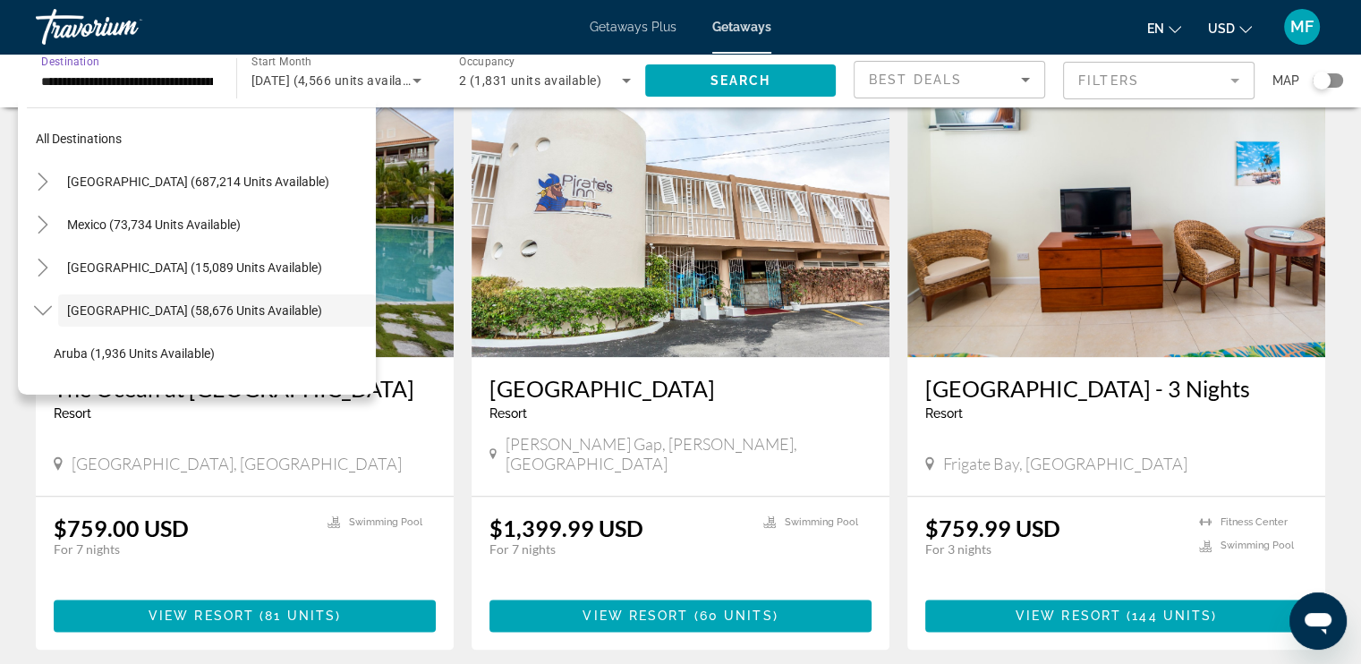
scroll to position [64, 0]
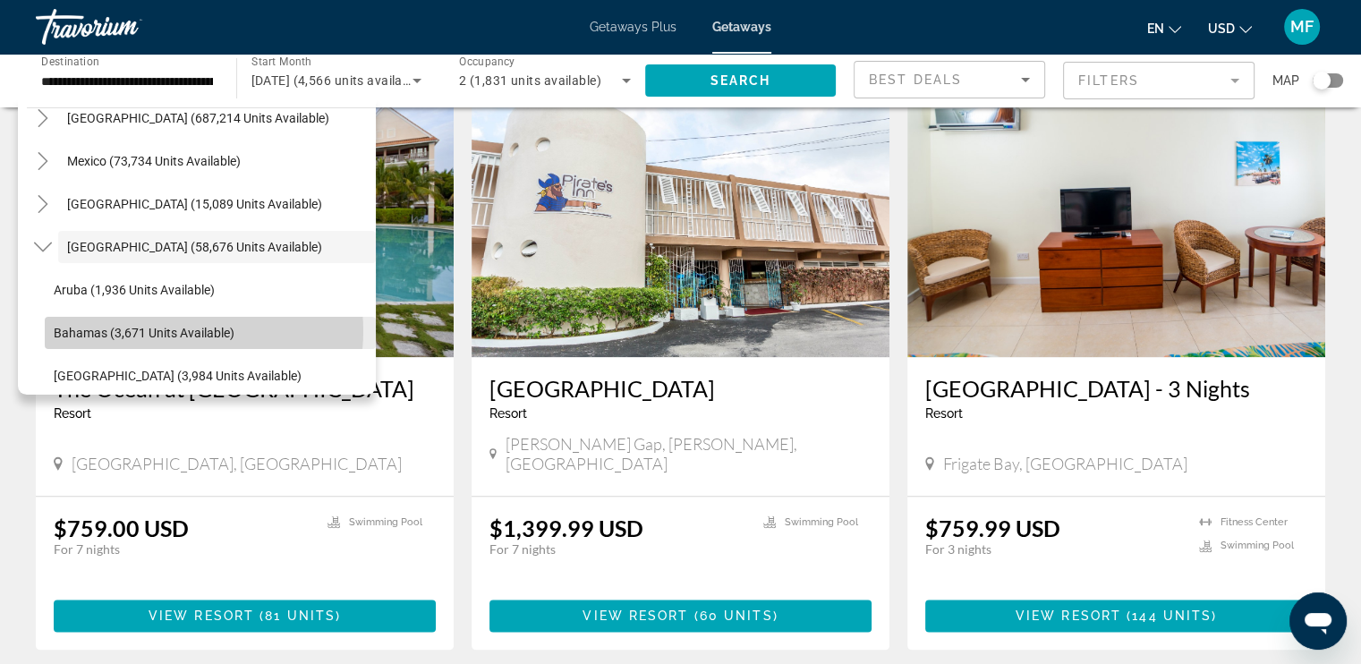
click at [170, 330] on span "Bahamas (3,671 units available)" at bounding box center [144, 333] width 181 height 14
type input "**********"
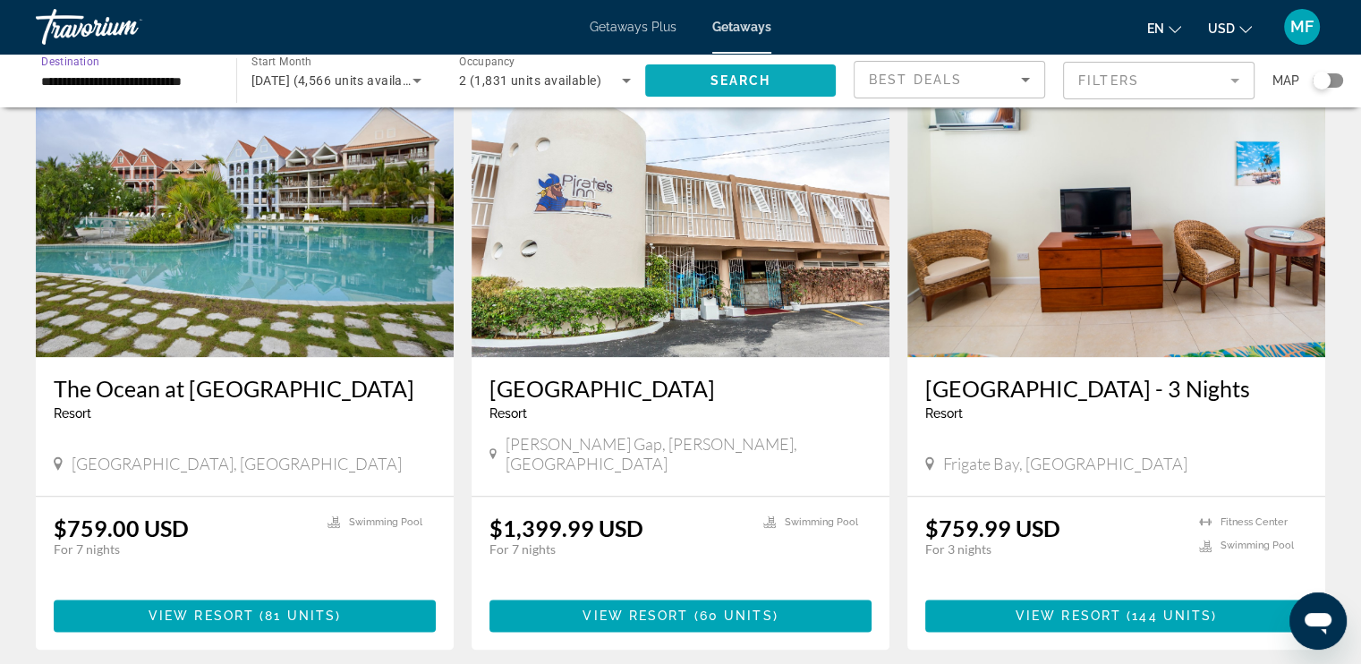
click at [727, 80] on span "Search" at bounding box center [740, 80] width 61 height 14
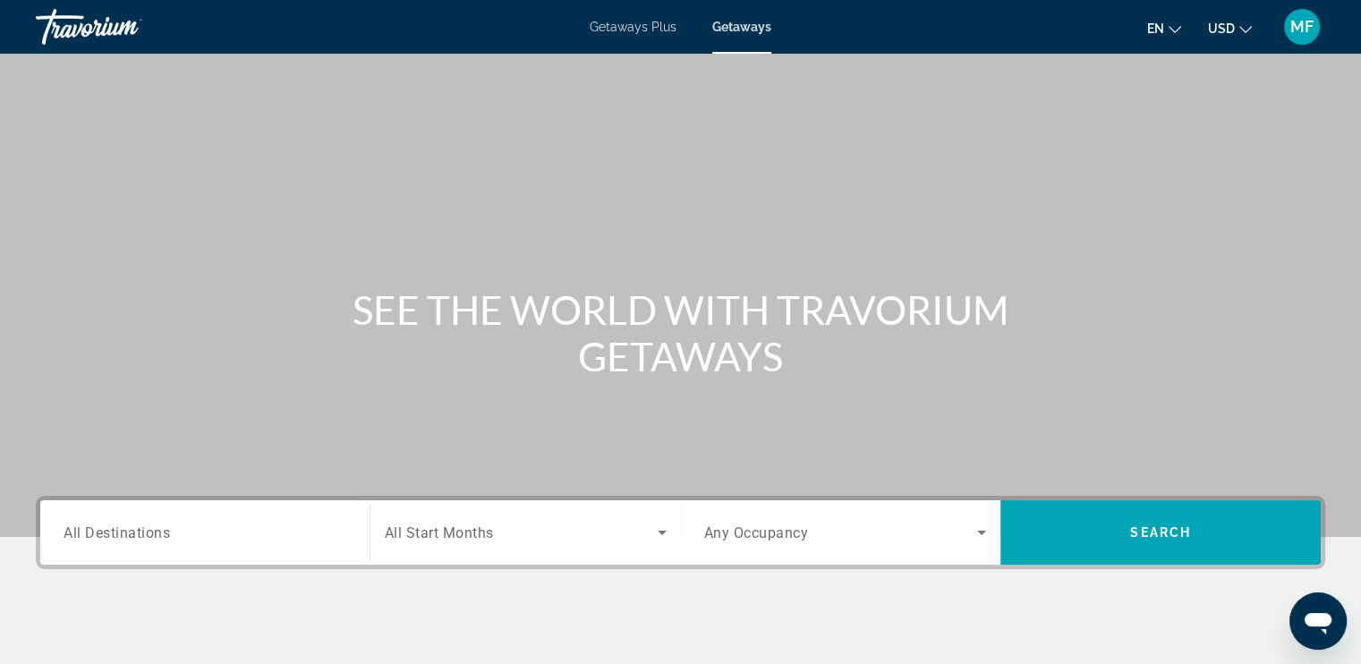
click at [617, 26] on span "Getaways Plus" at bounding box center [633, 27] width 87 height 14
click at [223, 520] on div "Search widget" at bounding box center [205, 532] width 283 height 51
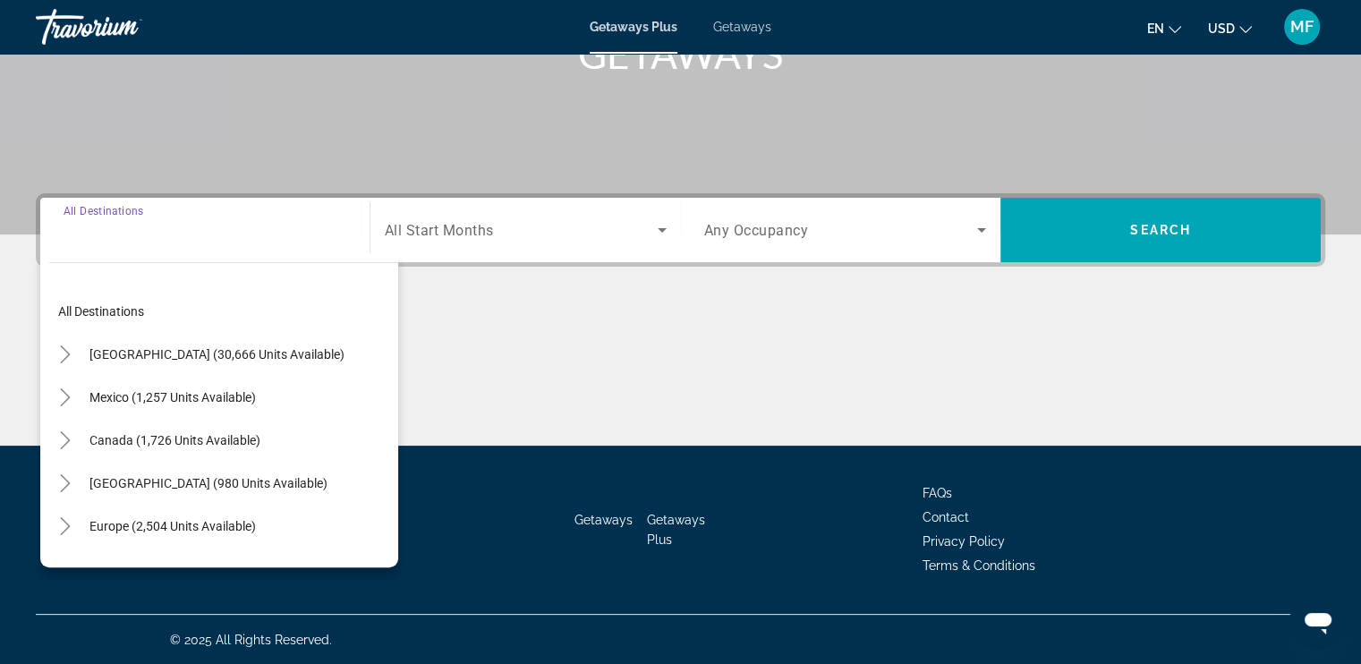
scroll to position [303, 0]
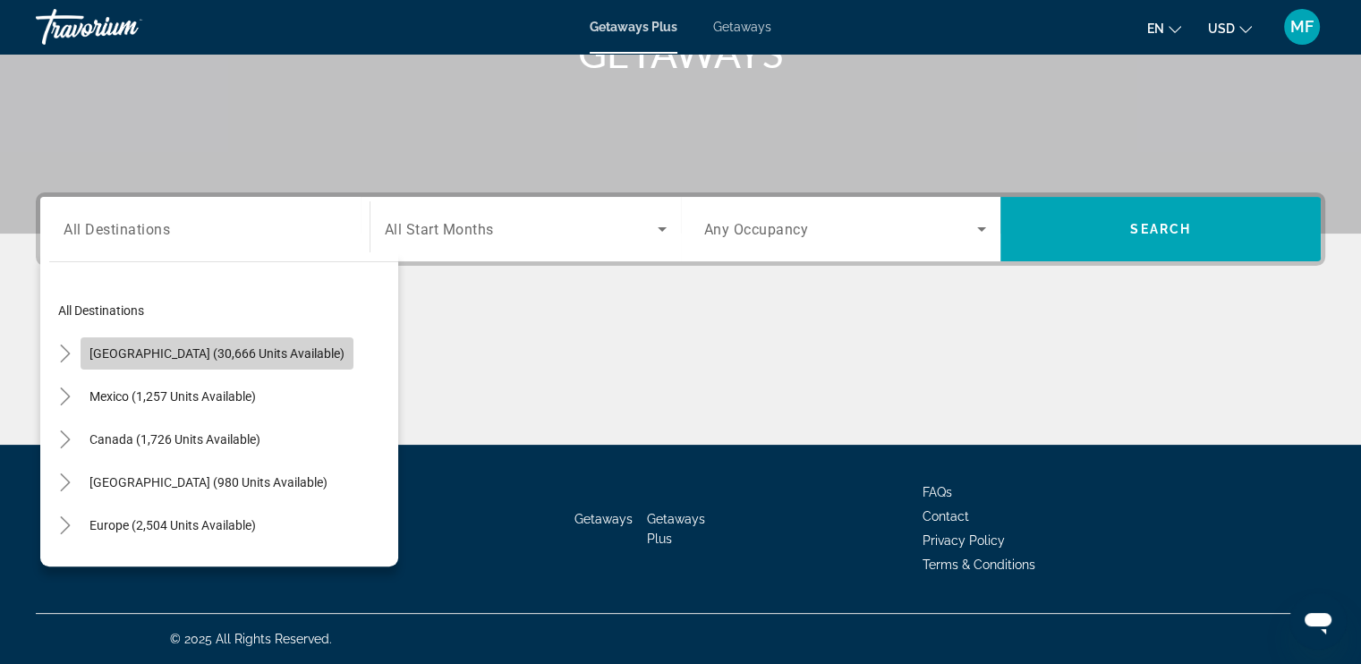
click at [231, 353] on span "[GEOGRAPHIC_DATA] (30,666 units available)" at bounding box center [216, 353] width 255 height 14
type input "**********"
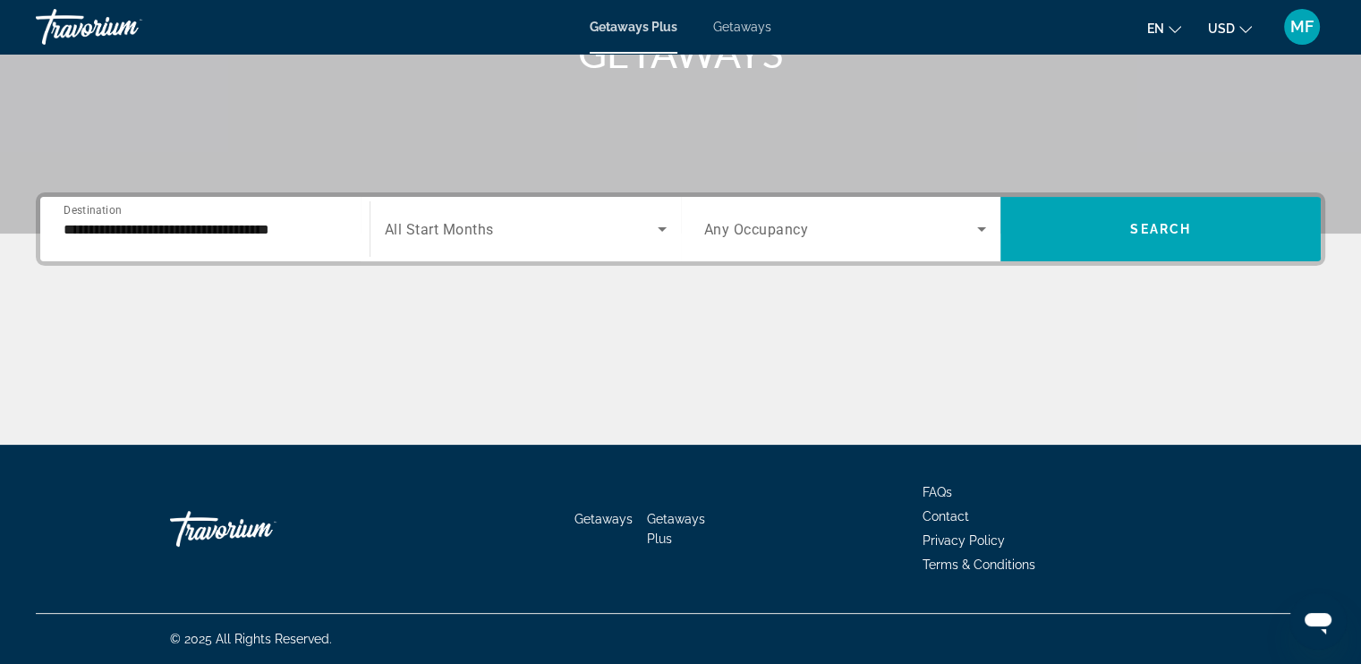
click at [490, 216] on div "Search widget" at bounding box center [526, 229] width 282 height 50
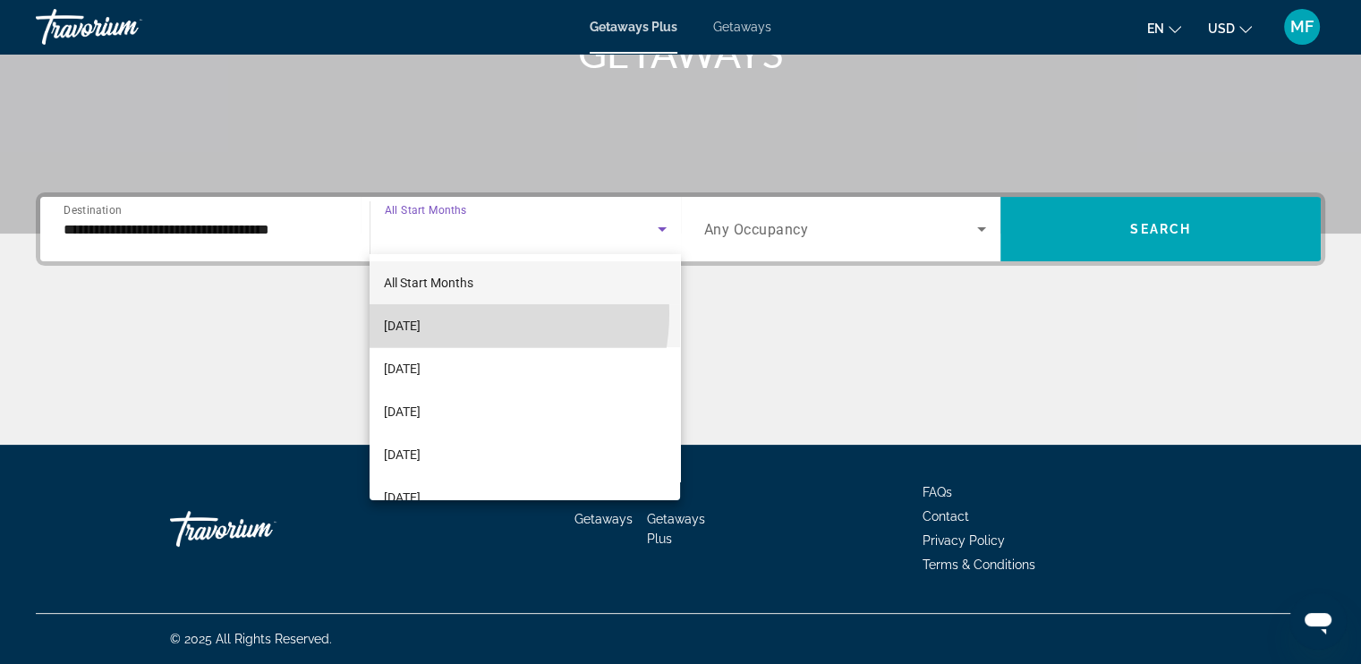
click at [458, 313] on mat-option "[DATE]" at bounding box center [525, 325] width 311 height 43
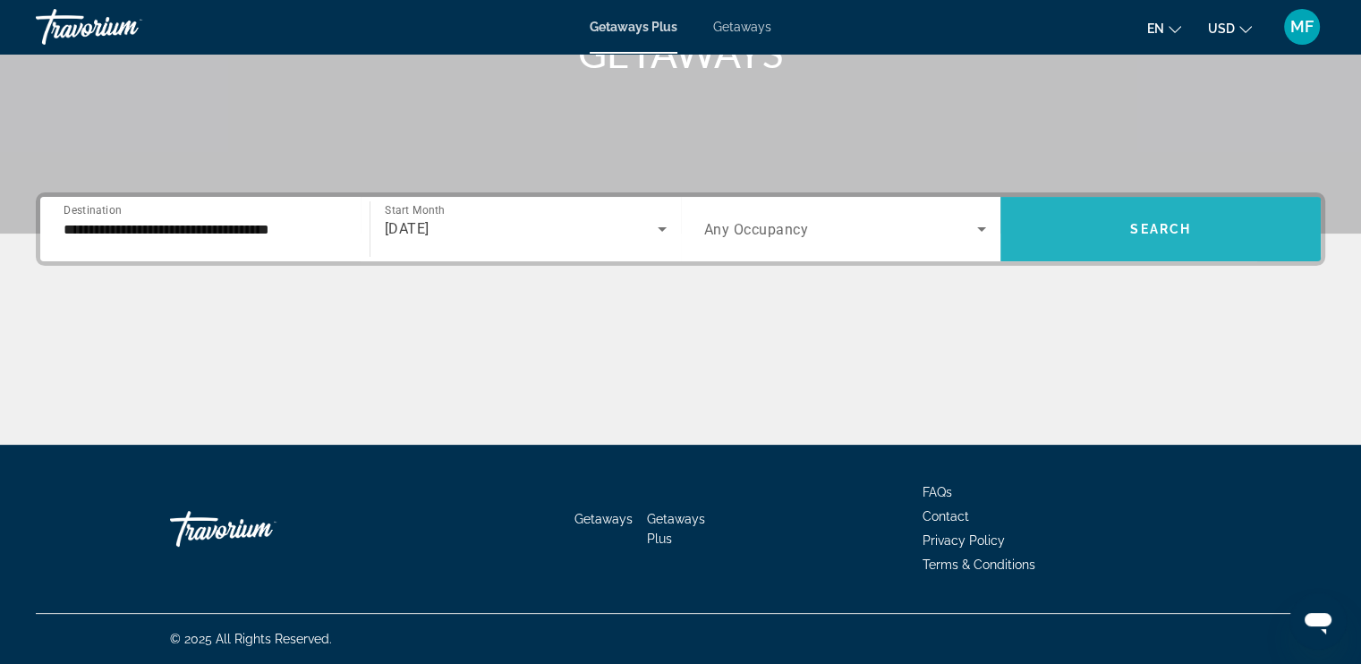
click at [1063, 216] on span "Search widget" at bounding box center [1160, 229] width 320 height 43
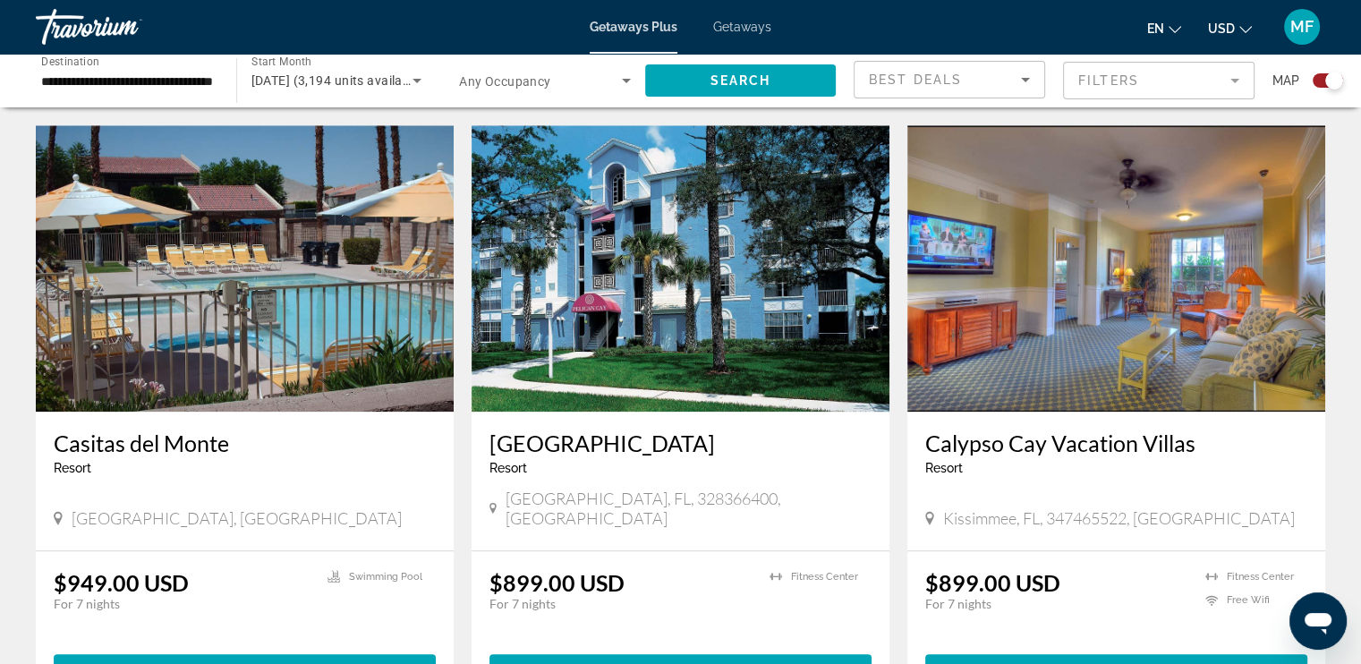
scroll to position [1836, 0]
